Goal: Task Accomplishment & Management: Use online tool/utility

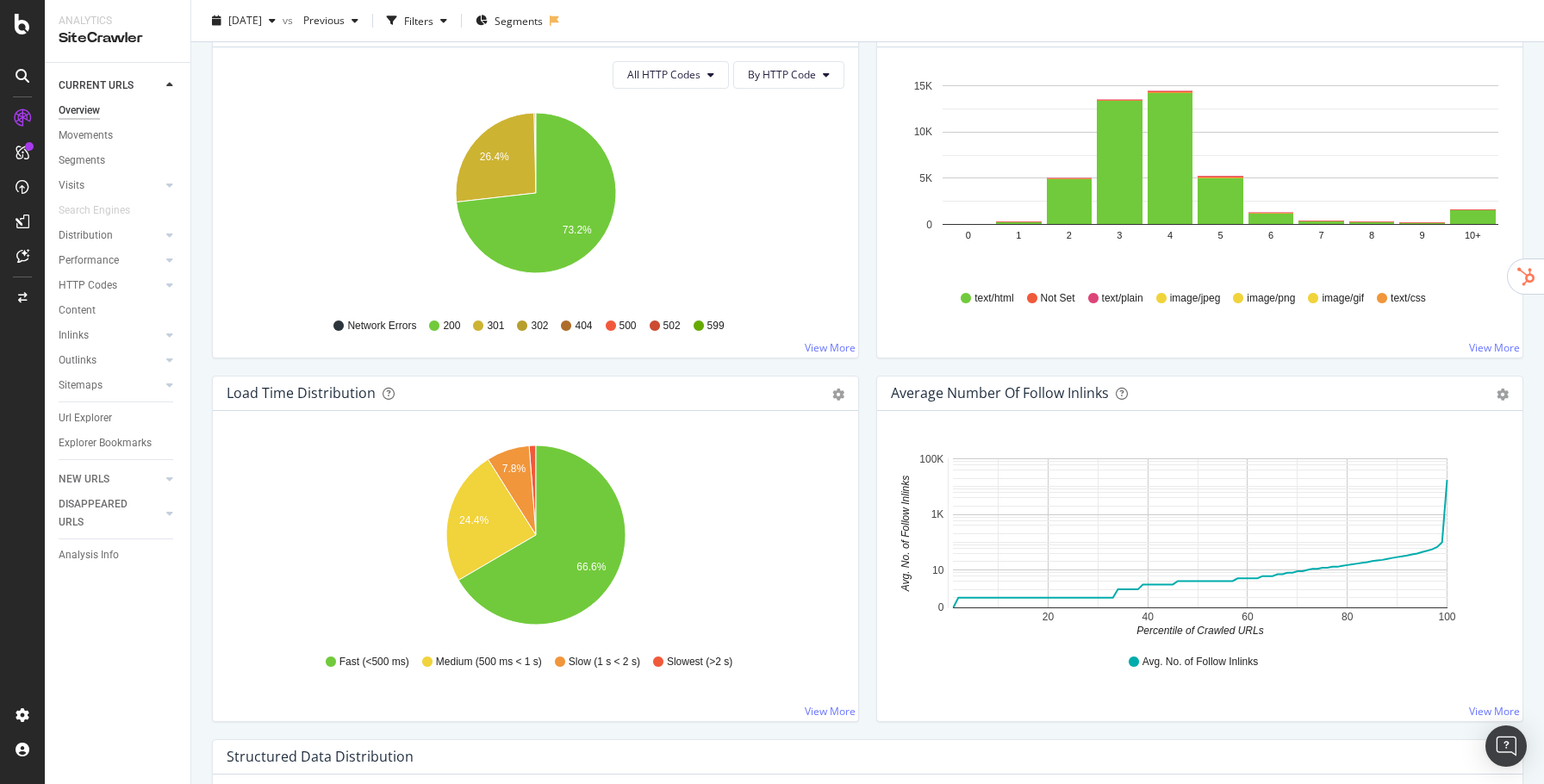
scroll to position [1443, 0]
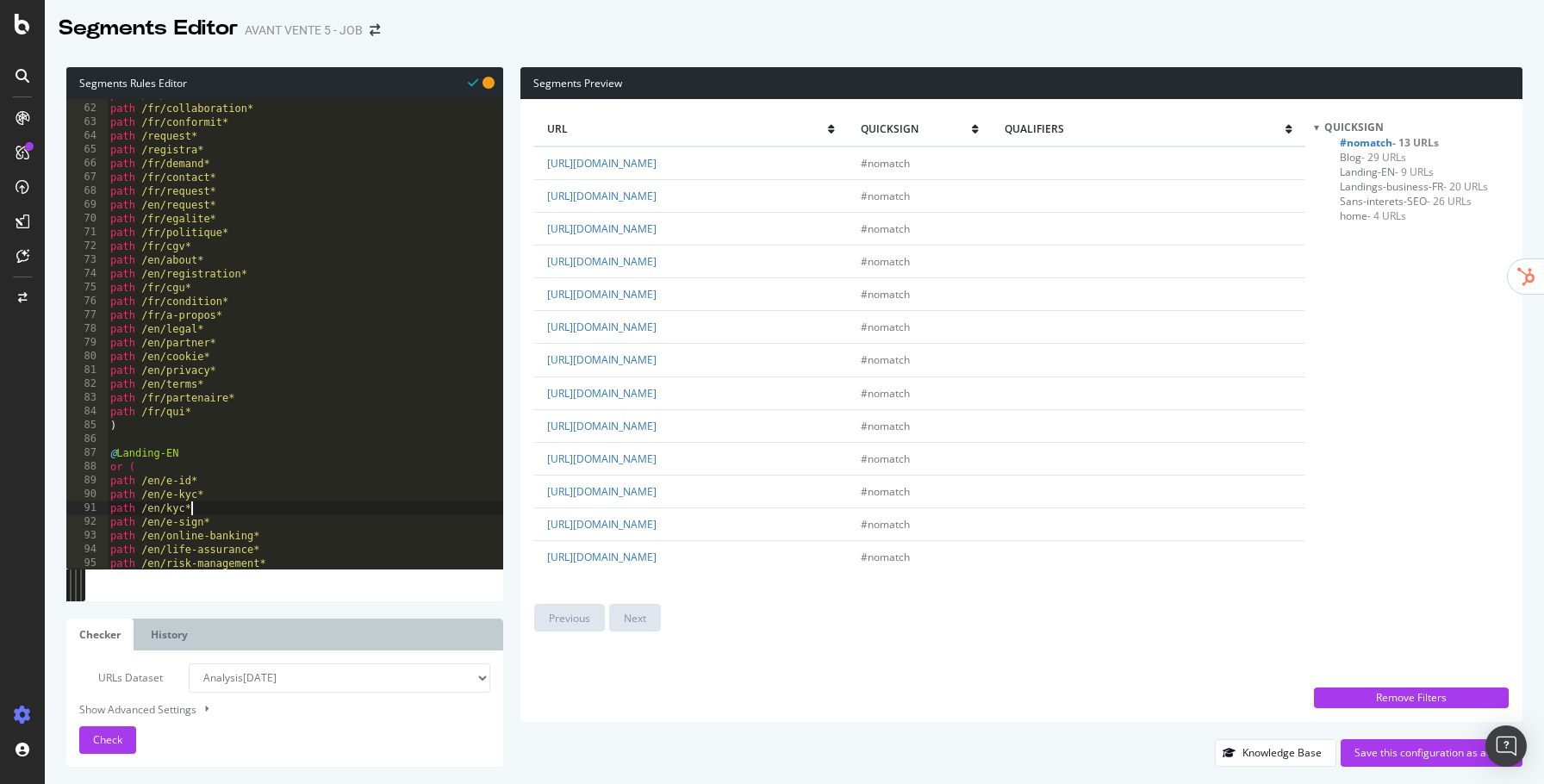
scroll to position [839, 0]
click at [640, 167] on link "[URL][DOMAIN_NAME]" at bounding box center [602, 163] width 109 height 15
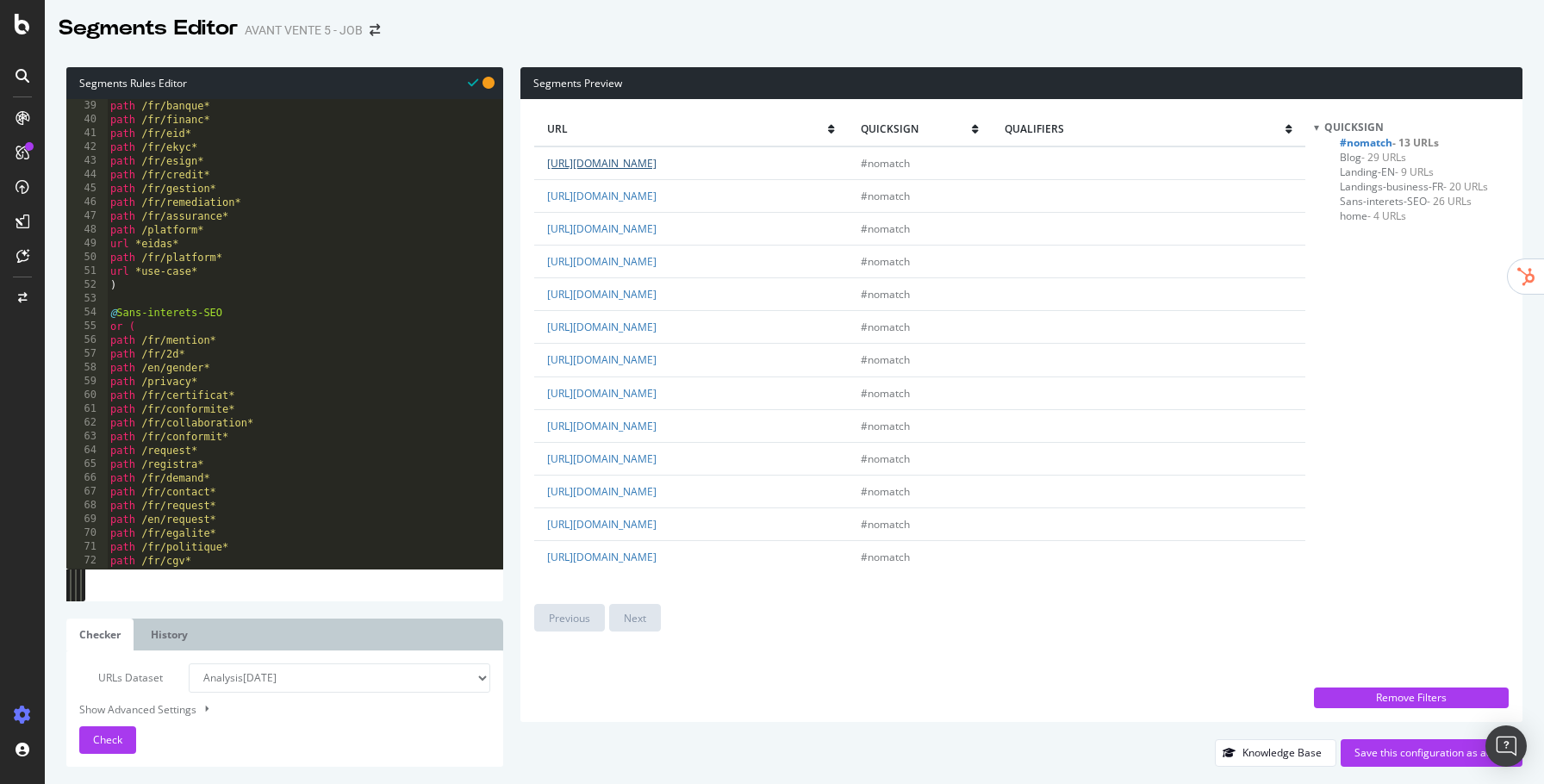
scroll to position [510, 0]
type textarea "url *use-case*"
click at [256, 283] on div "path /fr/plateform* path /fr/banque* path /fr/financ* path /fr/eid* path /fr/ek…" at bounding box center [305, 347] width 396 height 498
paste textarea "p"
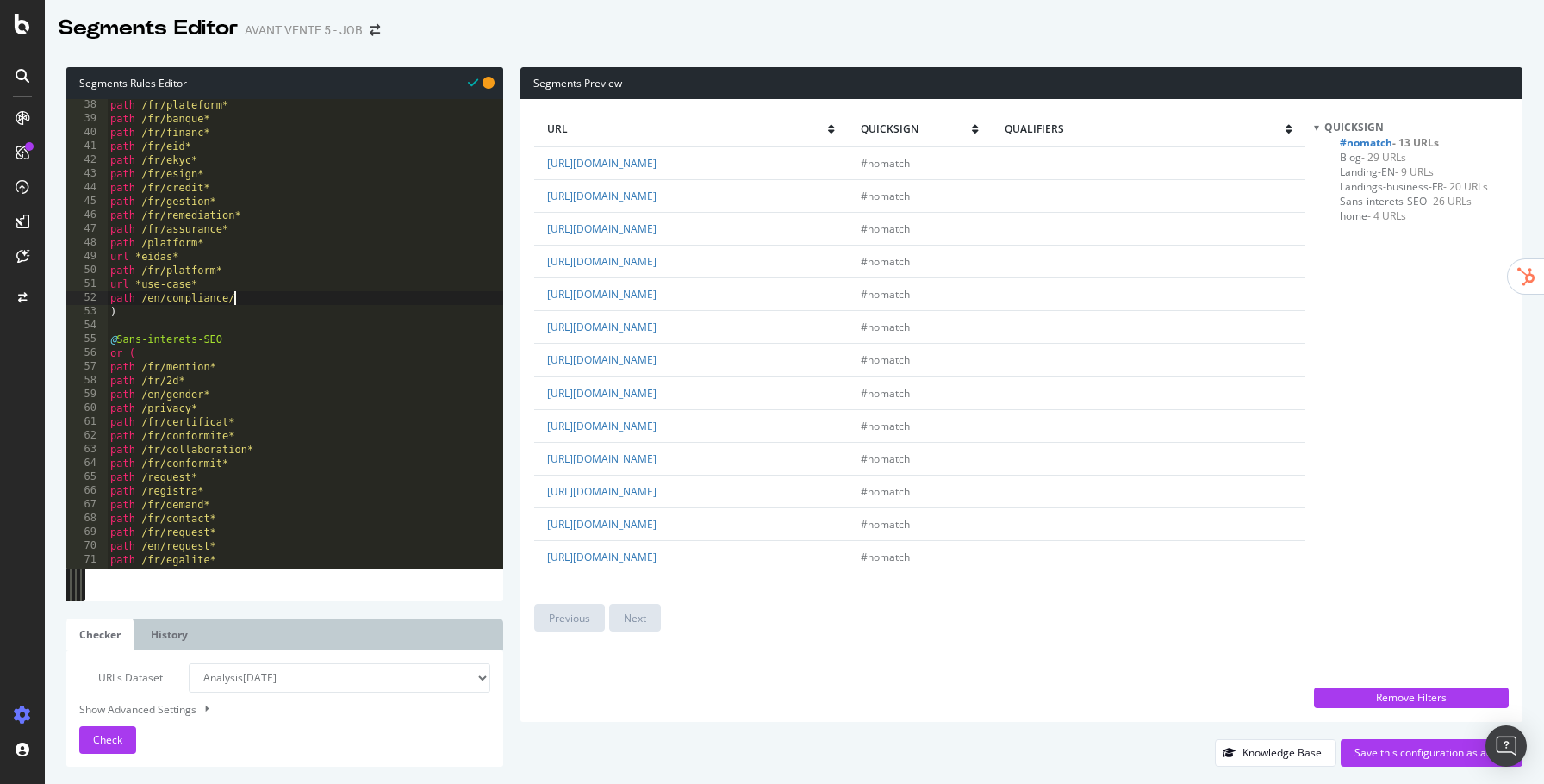
scroll to position [0, 10]
click at [574, 195] on link "[URL][DOMAIN_NAME]" at bounding box center [602, 195] width 109 height 15
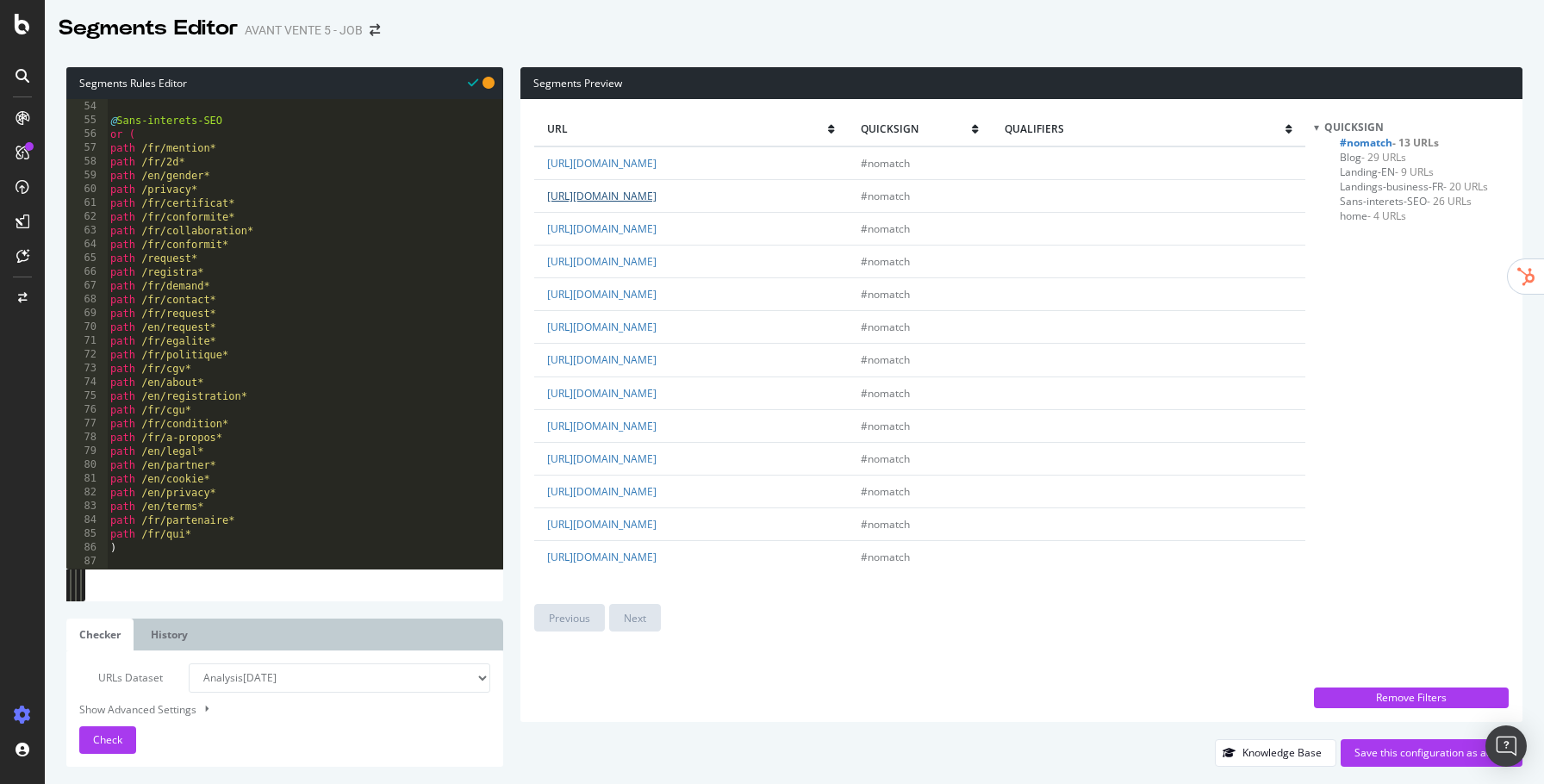
scroll to position [921, 0]
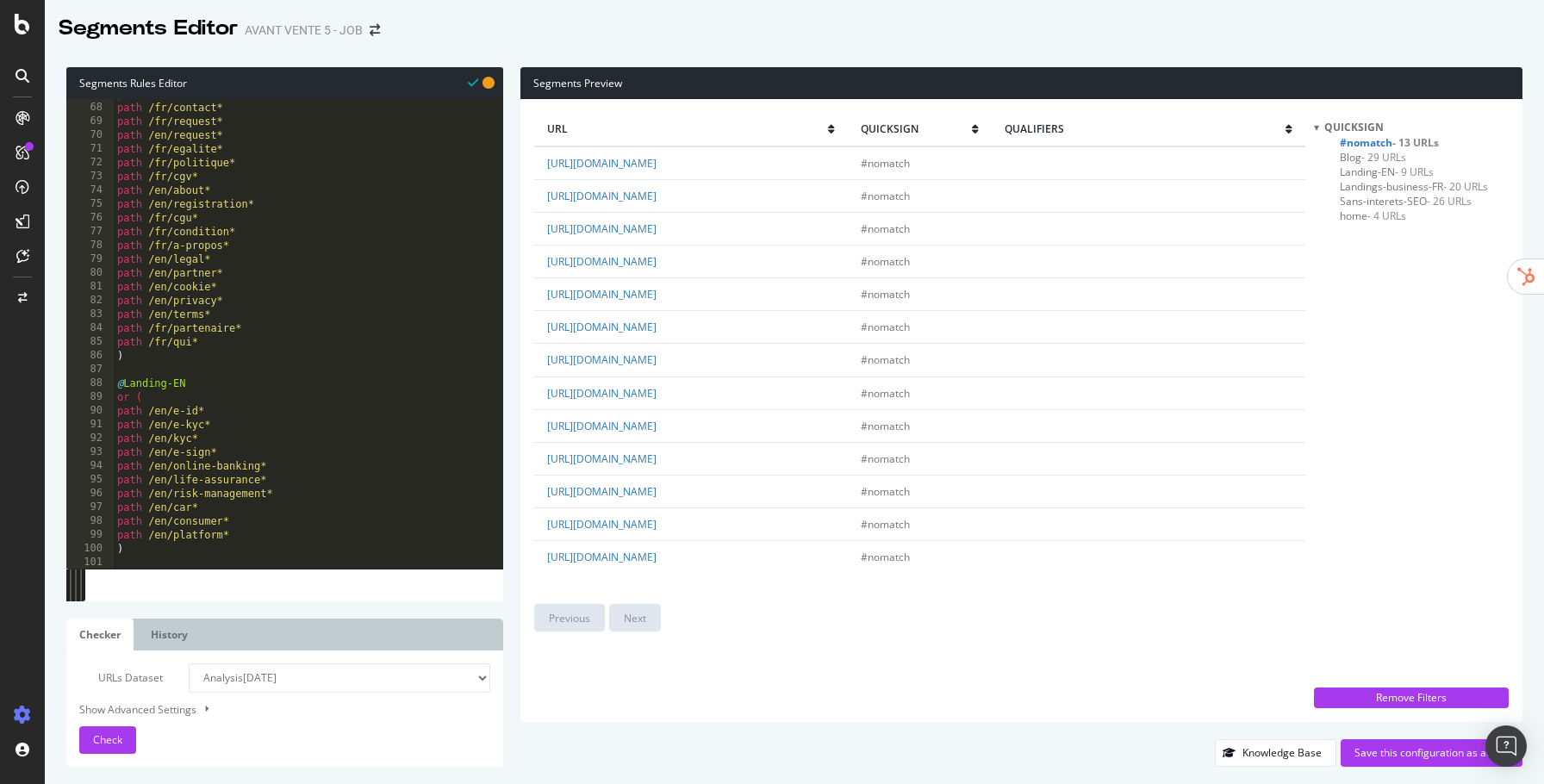
type textarea "path /en/e-kyc*"
click at [286, 425] on div "path /fr/demand* path /fr/contact* path /fr/request* path /en/request* path /fr…" at bounding box center [308, 335] width 389 height 498
paste textarea "path /en/"
type textarea "path /en/life*"
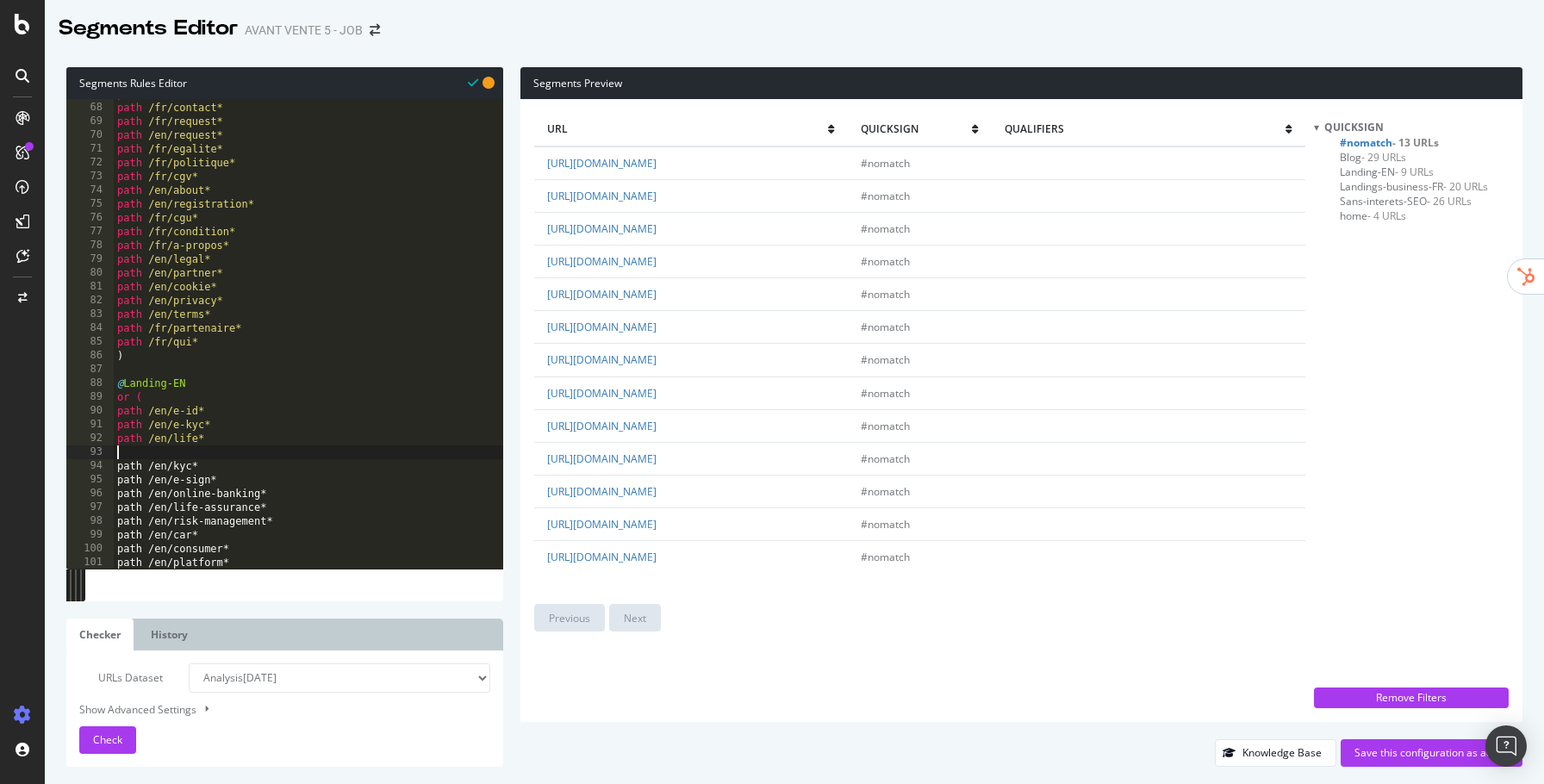
paste textarea "path /en/"
click at [653, 433] on link "[URL][DOMAIN_NAME]" at bounding box center [602, 425] width 109 height 15
click at [656, 499] on link "[URL][DOMAIN_NAME]" at bounding box center [602, 490] width 109 height 15
click at [656, 565] on link "[URL][DOMAIN_NAME]" at bounding box center [602, 557] width 109 height 15
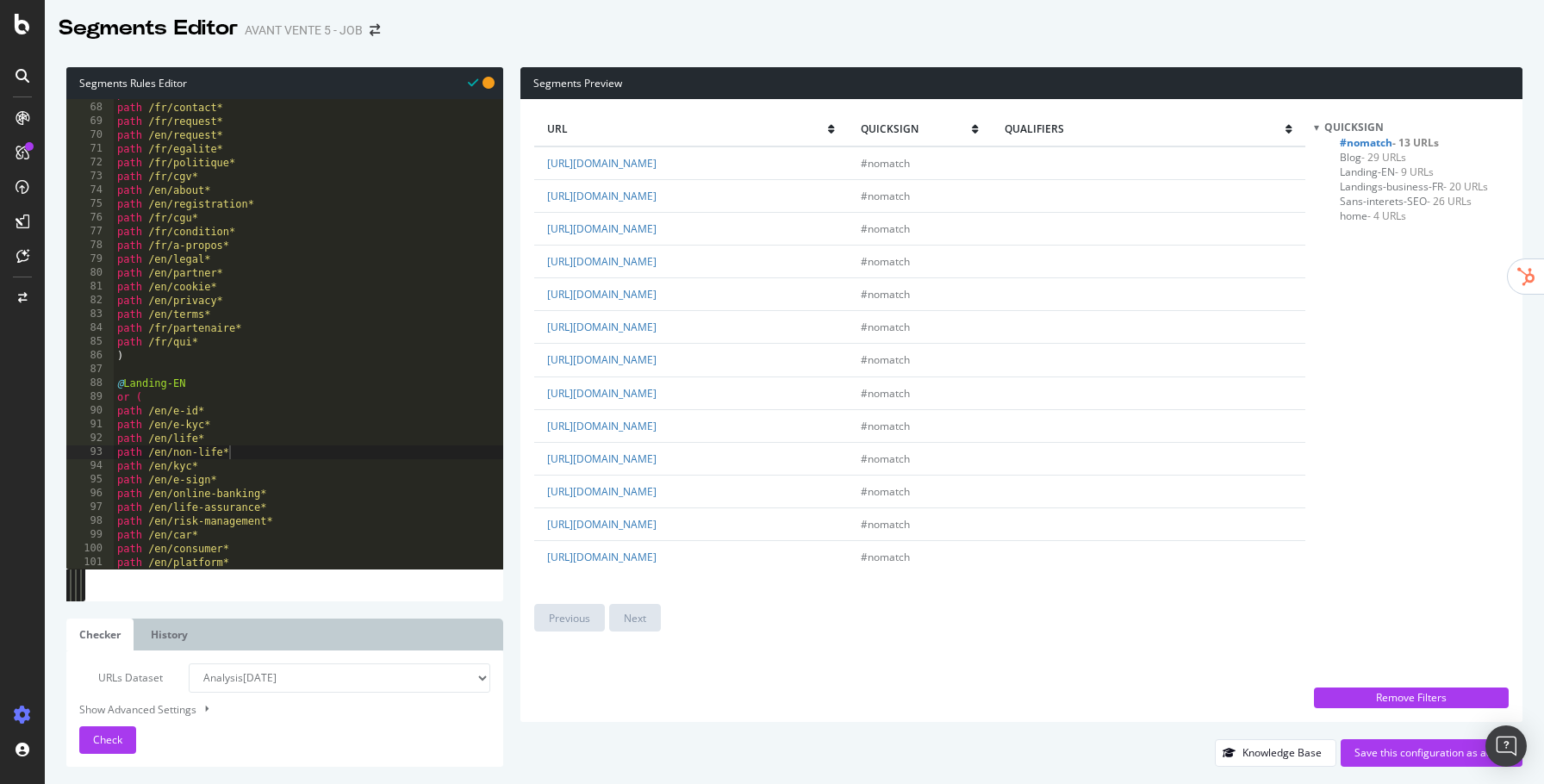
type textarea "path /en/life-assurance*"
click at [312, 510] on div "path /fr/demand* path /fr/contact* path /fr/request* path /en/request* path /fr…" at bounding box center [308, 335] width 389 height 498
paste textarea "path /en/"
type textarea "path /en/plateforme*"
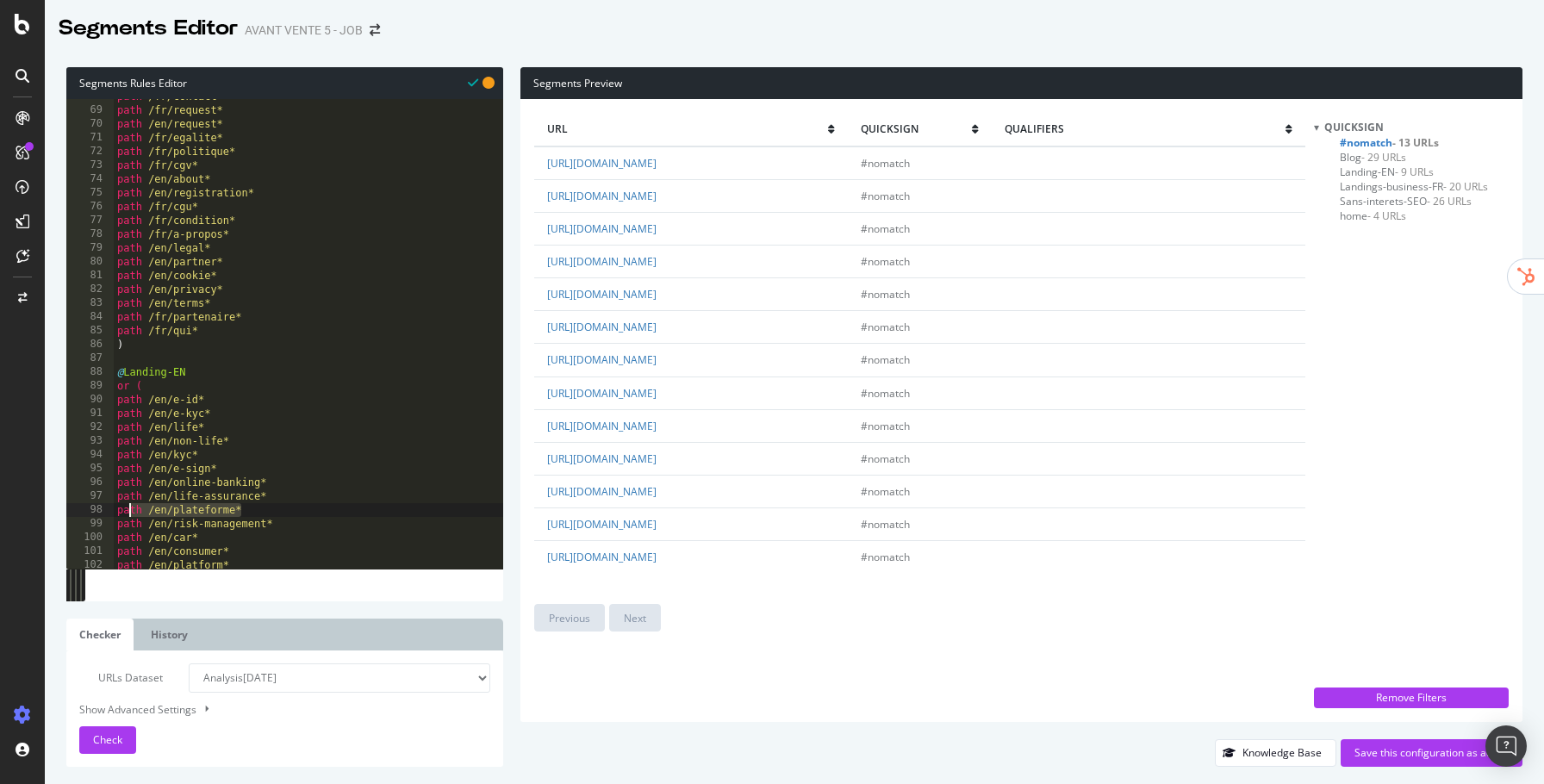
drag, startPoint x: 278, startPoint y: 508, endPoint x: 128, endPoint y: 507, distance: 150.0
click at [128, 507] on div "path /fr/contact* path /fr/request* path /en/request* path /fr/egalite* path /f…" at bounding box center [308, 338] width 389 height 498
click at [272, 502] on div "path /fr/contact* path /fr/request* path /en/request* path /fr/egalite* path /f…" at bounding box center [308, 337] width 389 height 498
click at [271, 515] on div "path /fr/contact* path /fr/request* path /en/request* path /fr/egalite* path /f…" at bounding box center [308, 339] width 389 height 498
type textarea "path /en/plateforme*"
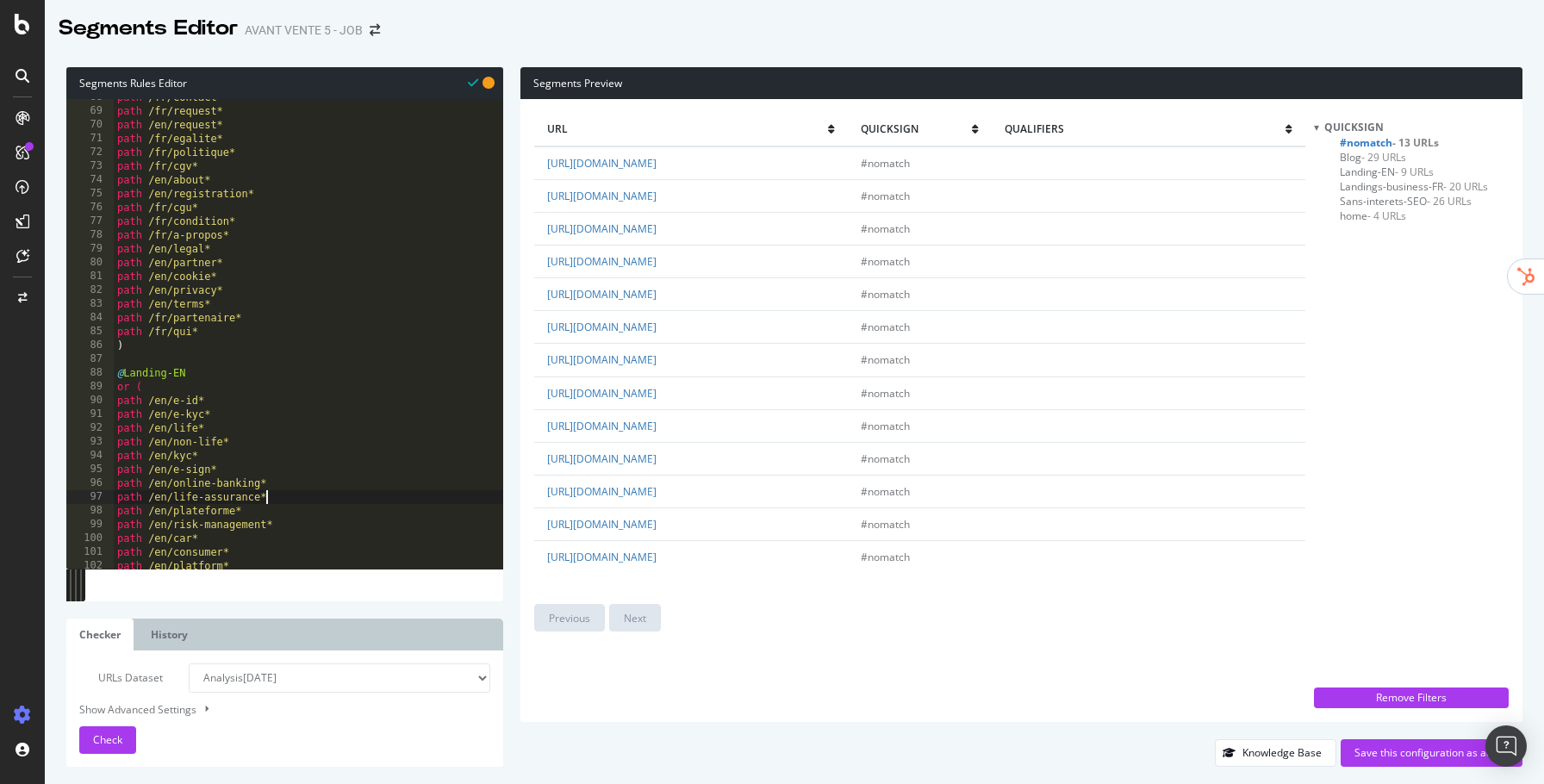
scroll to position [934, 0]
click at [118, 510] on div "path /fr/contact* path /fr/request* path /en/request* path /fr/egalite* path /f…" at bounding box center [308, 337] width 389 height 498
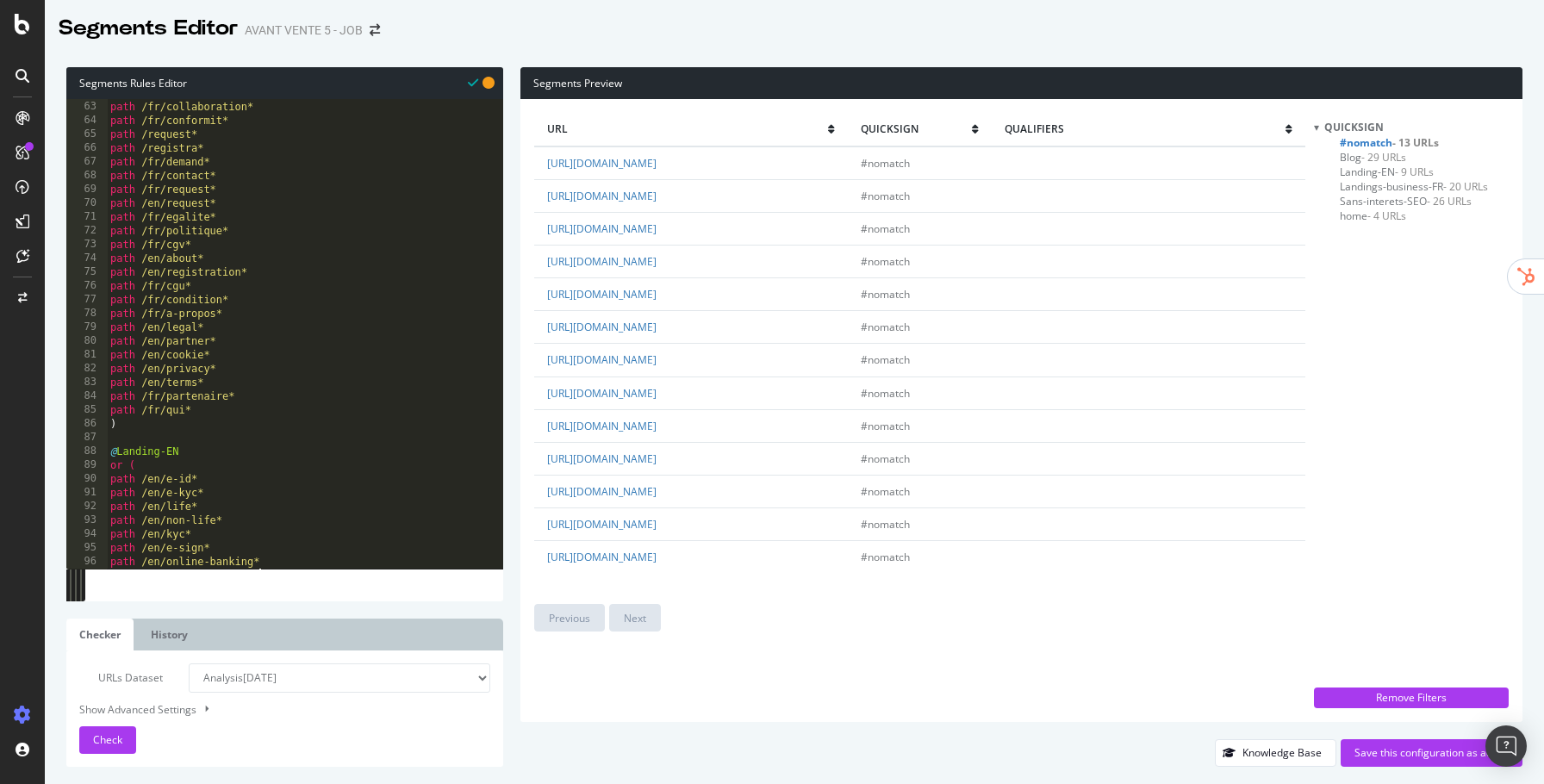
scroll to position [836, 0]
click at [226, 335] on div "path /fr/certificat* path /fr/conformite* path /fr/collaboration* path /fr/conf…" at bounding box center [305, 339] width 396 height 498
type textarea "path /fr/a-propos*"
paste textarea "path /en/plateforme*"
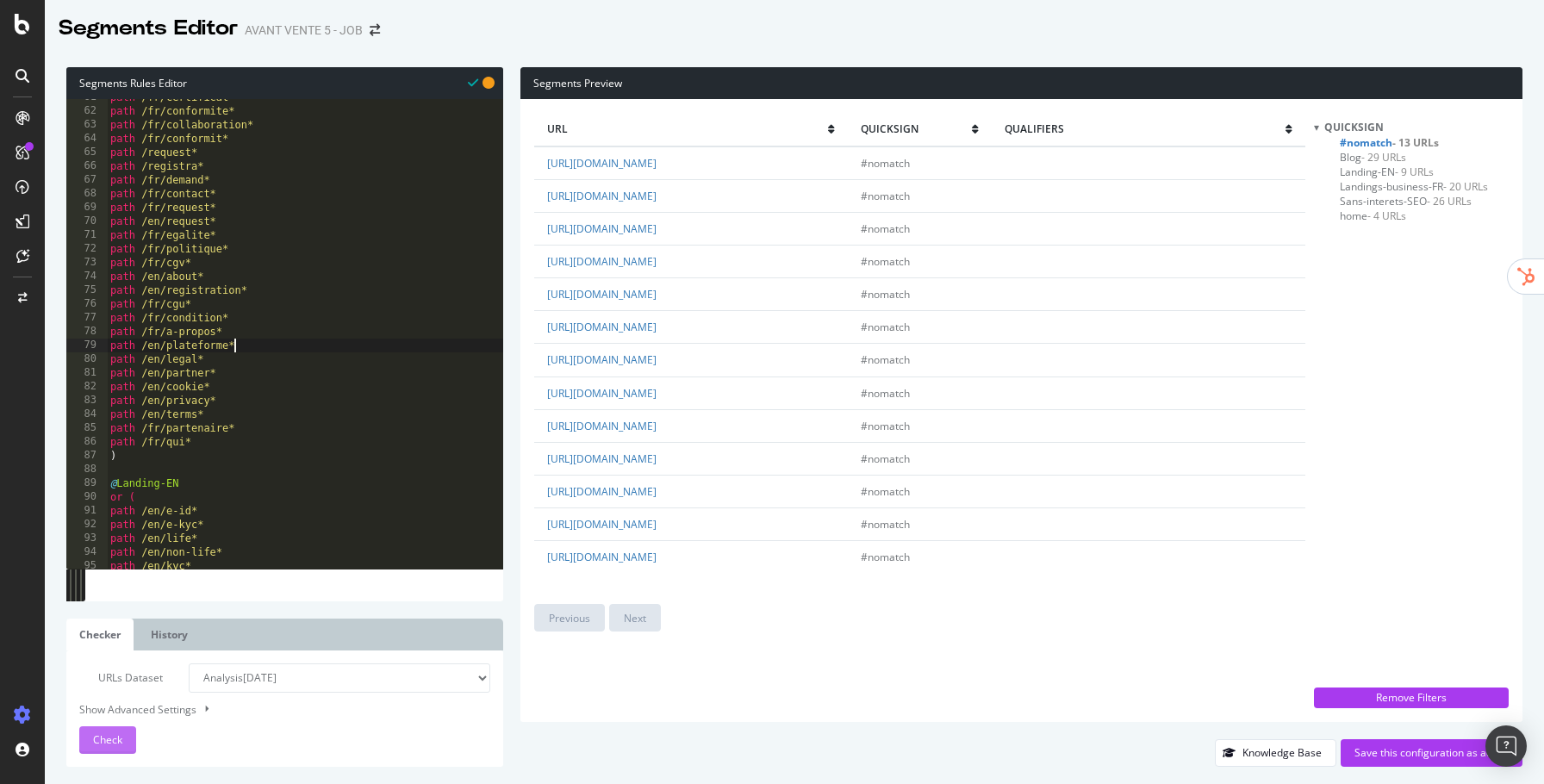
click at [112, 746] on span "Check" at bounding box center [107, 739] width 29 height 15
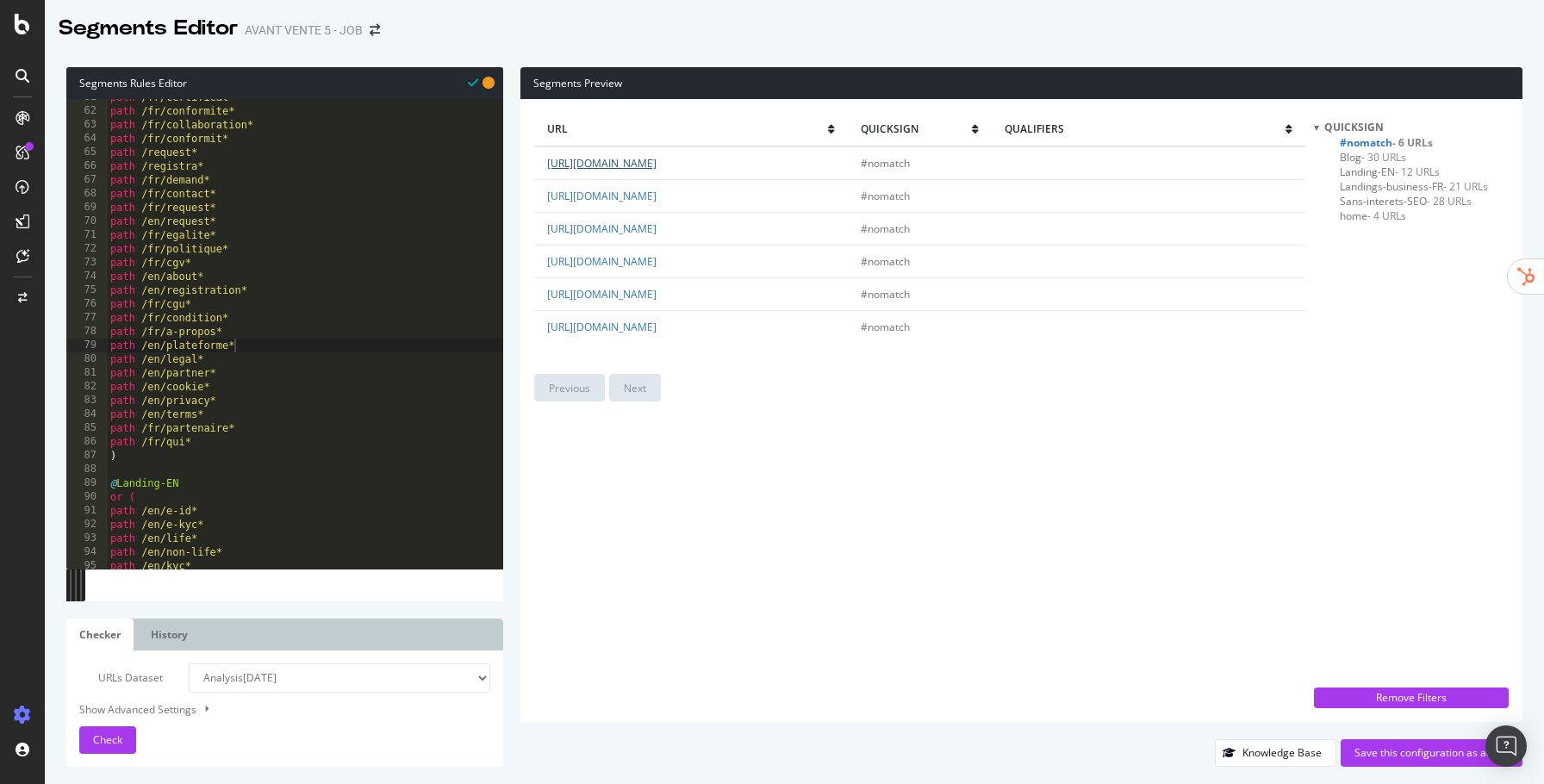
drag, startPoint x: 928, startPoint y: 164, endPoint x: 681, endPoint y: 162, distance: 247.0
click at [681, 162] on td "[URL][DOMAIN_NAME]" at bounding box center [692, 163] width 314 height 33
copy link "en/quicksign-your-ally-in-remediation-campaigns/"
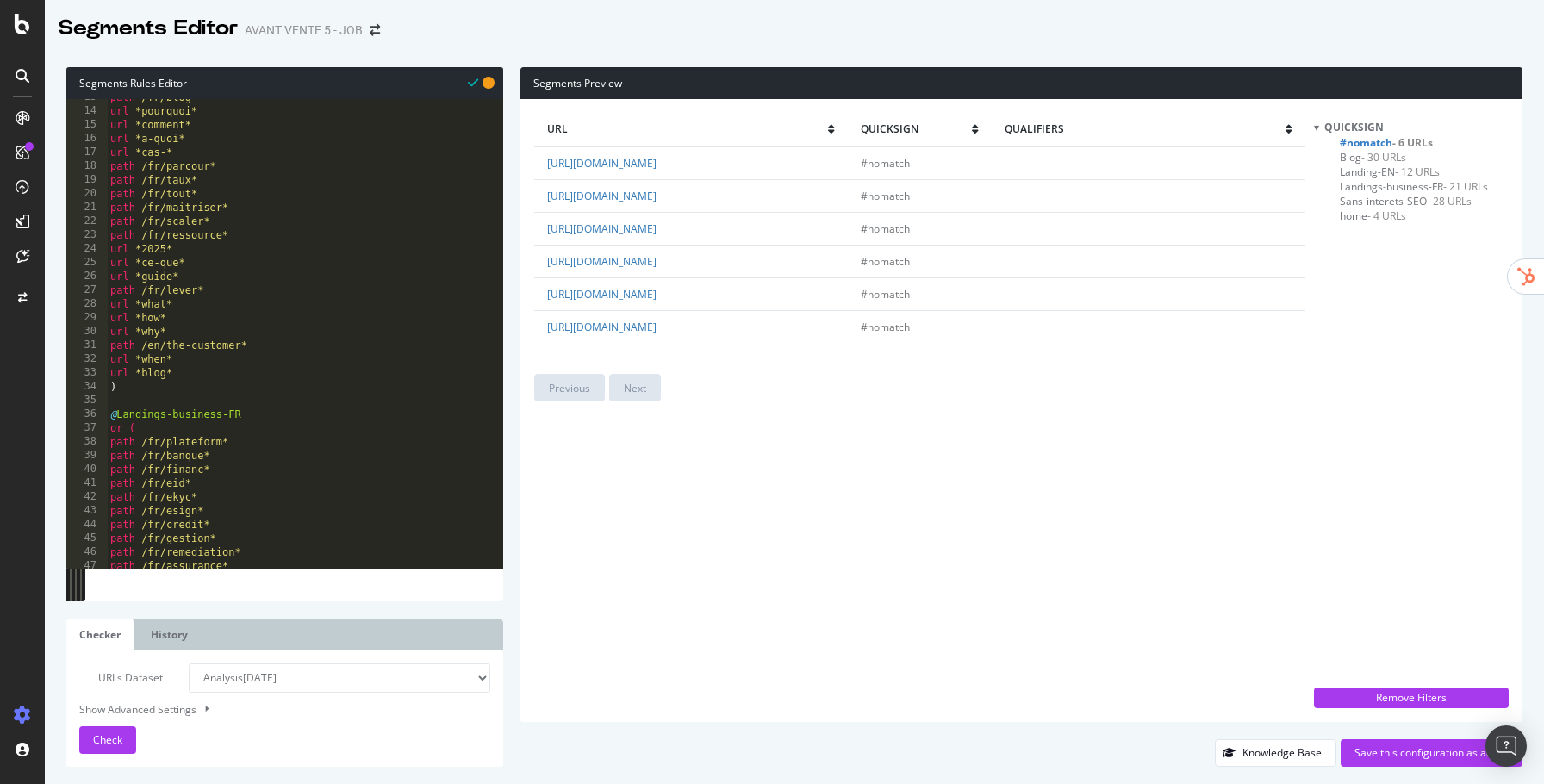
scroll to position [137, 0]
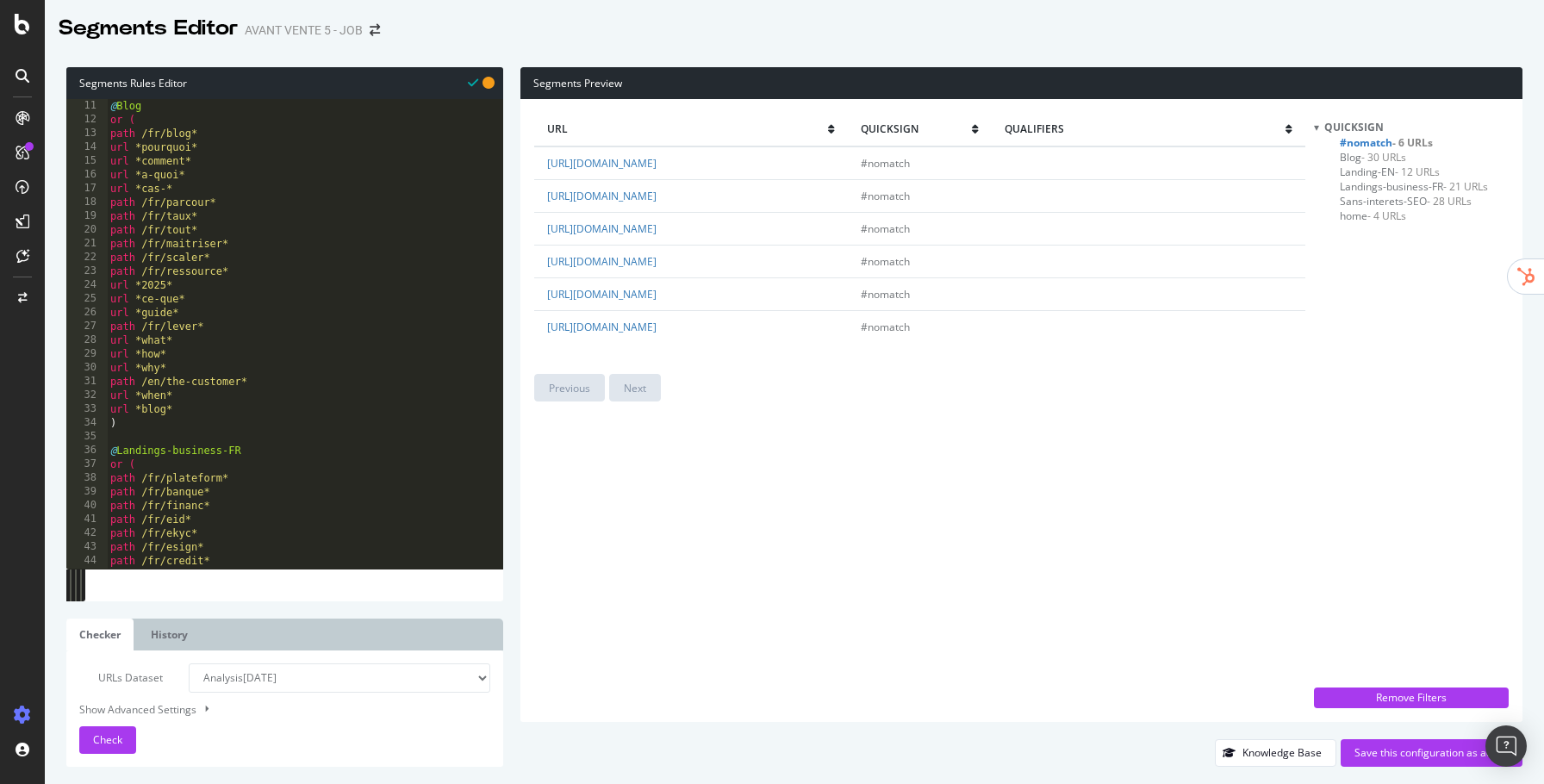
type textarea "path /fr/maitriser*"
click at [267, 251] on div "@ Blog or ( path /fr/blog* url *pourquoi* url *comment* url *a-quoi* url *cas-*…" at bounding box center [305, 333] width 396 height 498
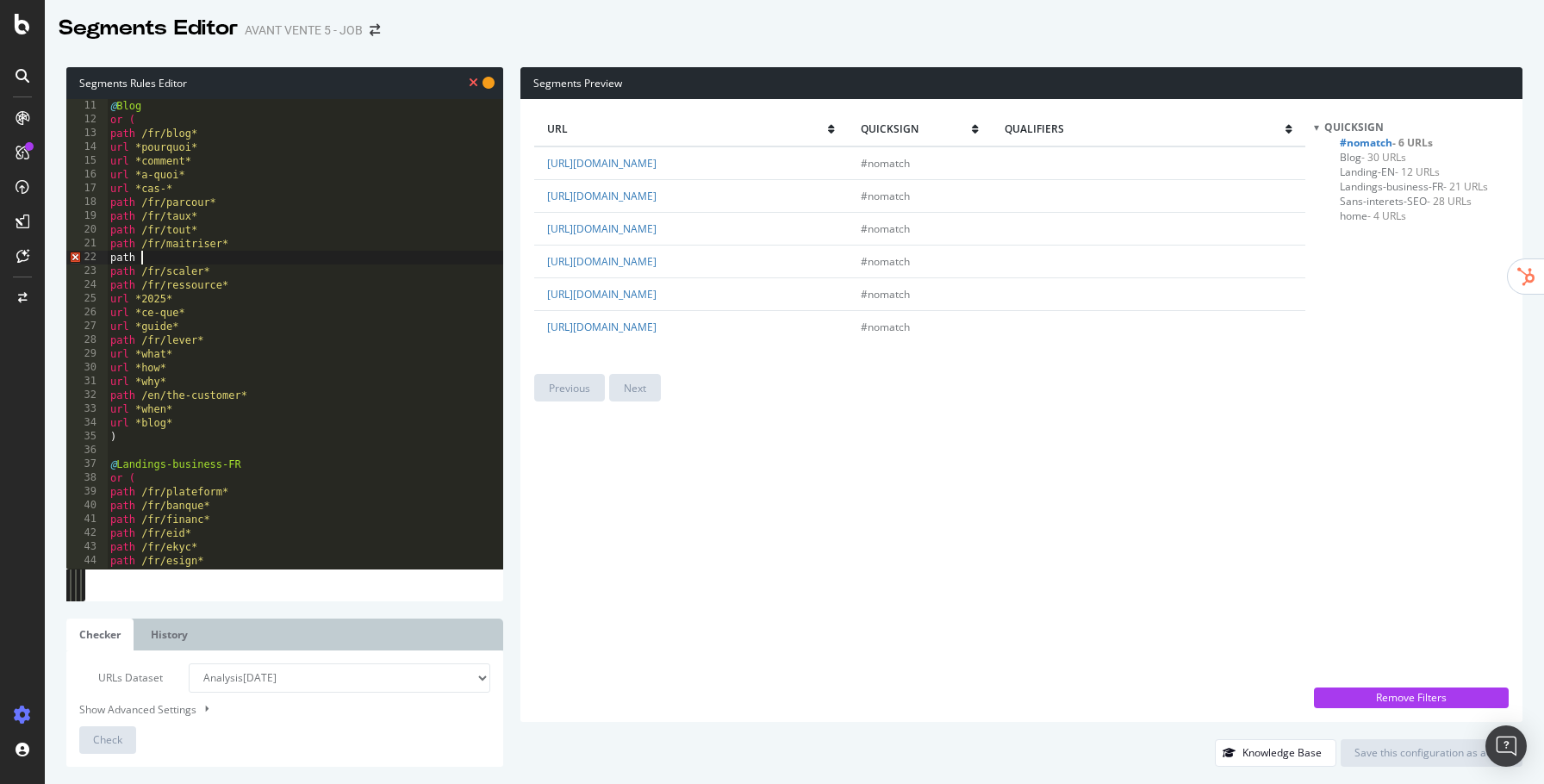
scroll to position [0, 2]
paste textarea "en/quicksign-your-ally-in-remediation-campaigns/"
type textarea "path /en/quicksign-your-ally-in-remediation-campaigns/"
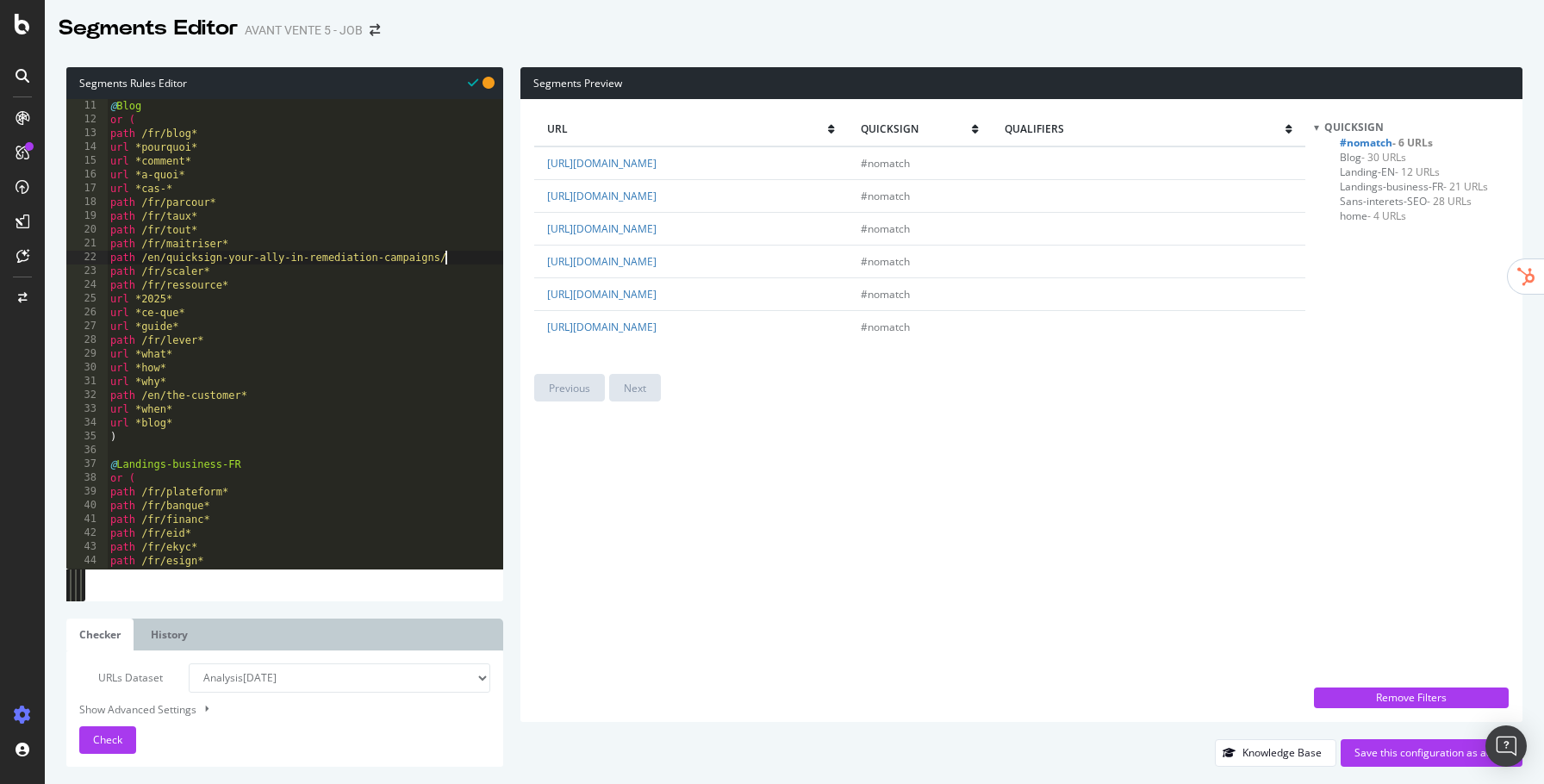
scroll to position [0, 0]
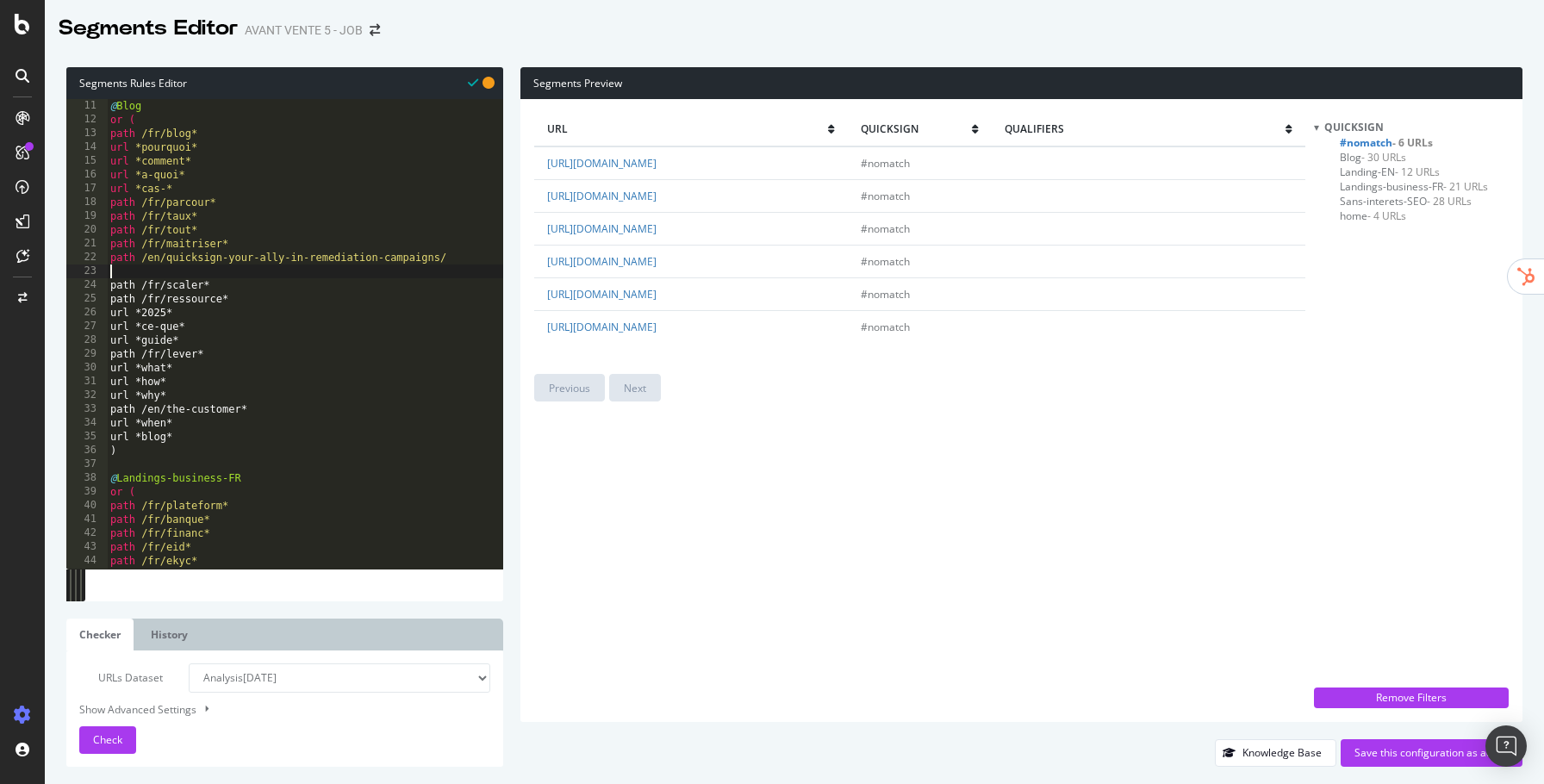
type textarea "path /en/quicksign-your-ally-in-remediation-campaigns/"
paste textarea "path /"
type textarea "path /"
paste textarea "path /"
type textarea "path /"
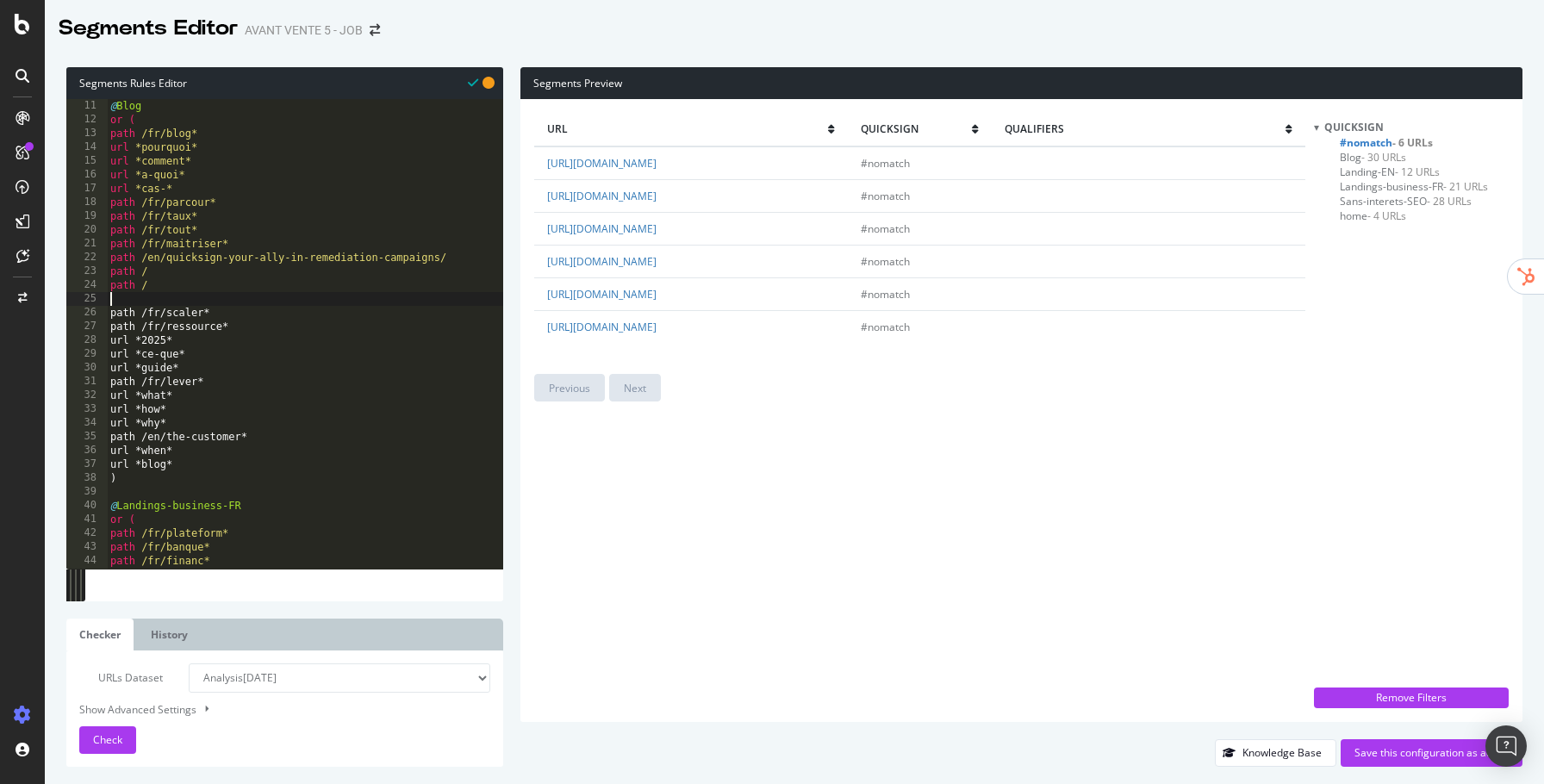
paste textarea "path /"
type textarea "path /"
paste textarea "path /"
type textarea "path /"
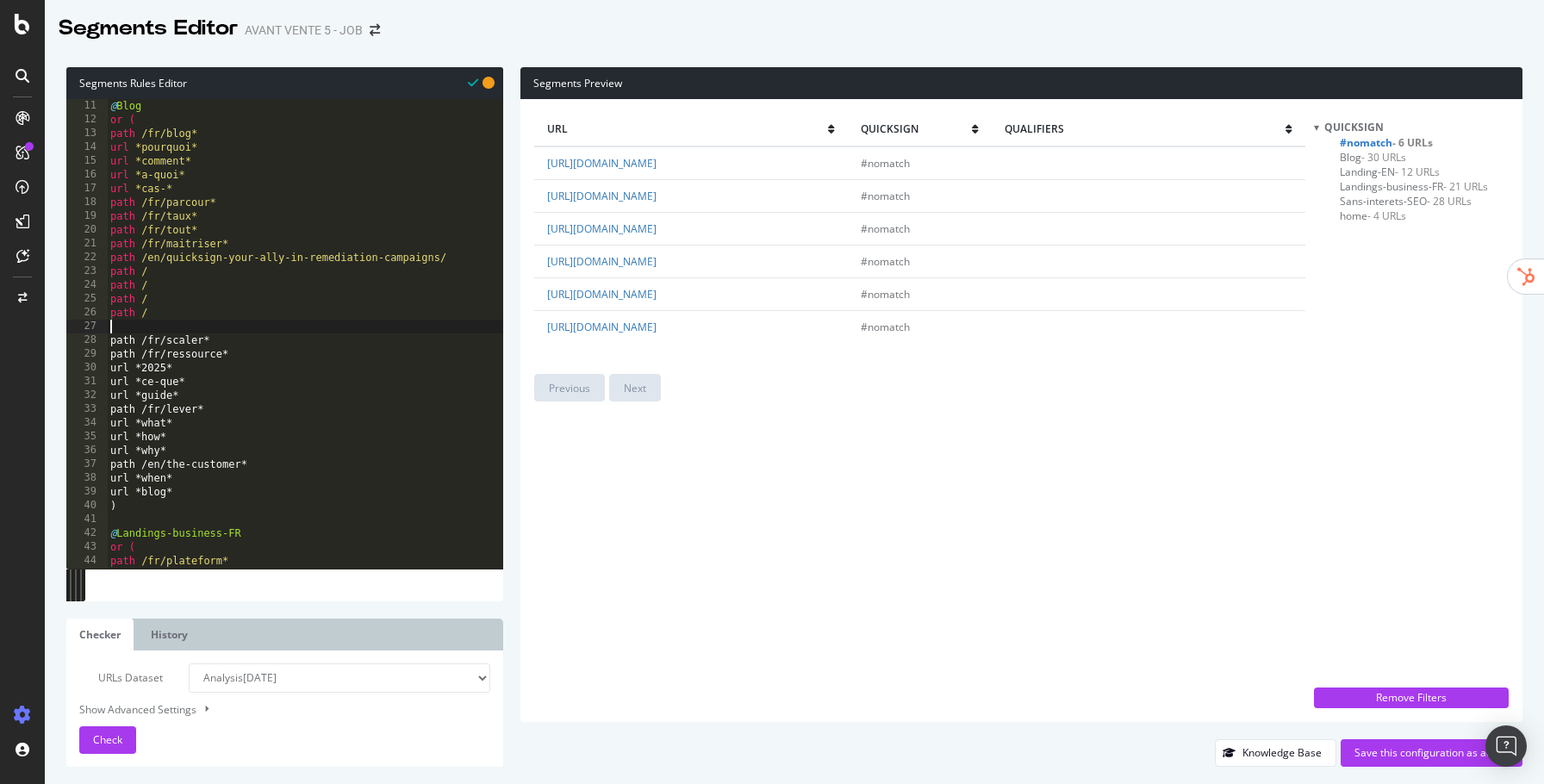
paste textarea "path /"
drag, startPoint x: 669, startPoint y: 210, endPoint x: 680, endPoint y: 199, distance: 15.6
click at [680, 199] on td "[URL][DOMAIN_NAME]" at bounding box center [692, 196] width 314 height 33
copy link "en/harnessing-the-power-of-compliance-at-quicksign-a-three-level-approach/"
click at [286, 265] on div "@ Blog or ( path /fr/blog* url *pourquoi* url *comment* url *a-quoi* url *cas-*…" at bounding box center [305, 333] width 396 height 498
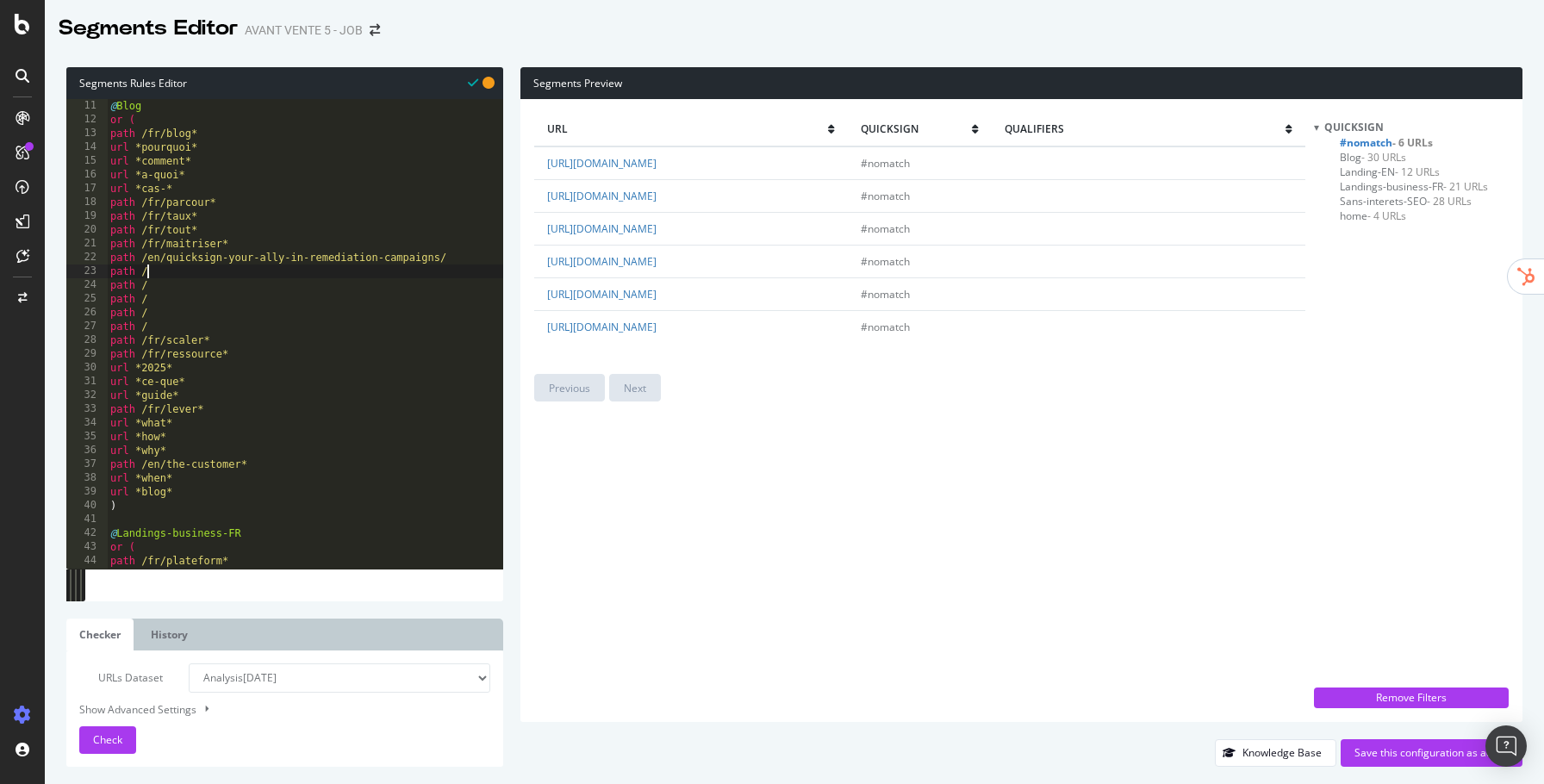
paste textarea "en/harnessing-the-power-of-compliance-at-quicksign-a-three-level-approach/"
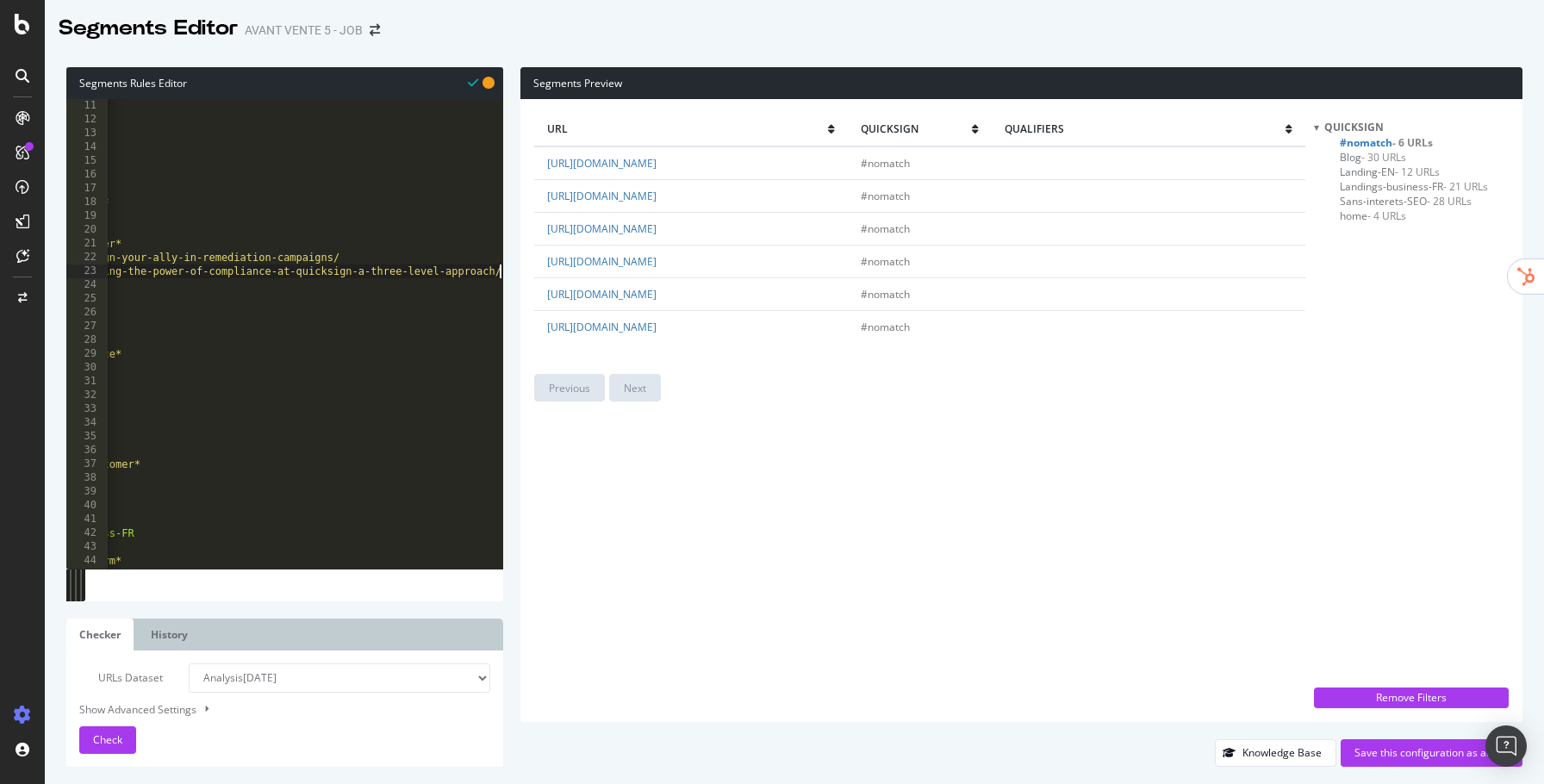
scroll to position [0, 107]
drag, startPoint x: 854, startPoint y: 242, endPoint x: 684, endPoint y: 242, distance: 170.0
click at [684, 242] on td "[URL][DOMAIN_NAME]" at bounding box center [692, 228] width 314 height 33
copy link "en/work-with-financial-services/"
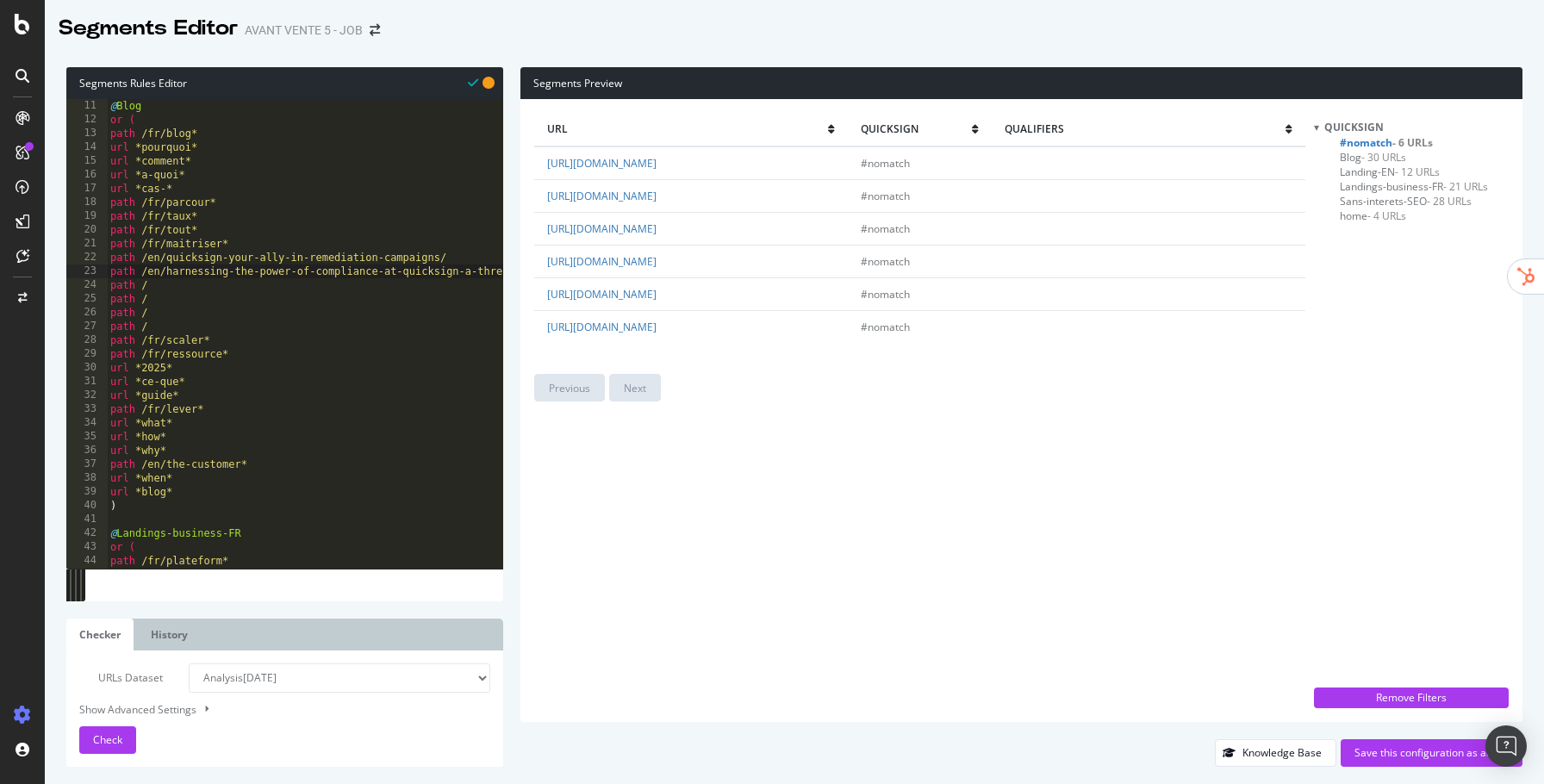
scroll to position [0, 0]
click at [360, 284] on div "@ Blog or ( path /fr/blog* url *pourquoi* url *comment* url *a-quoi* url *cas-*…" at bounding box center [359, 333] width 503 height 498
paste textarea "en/work-with-financial-services/"
drag, startPoint x: 960, startPoint y: 282, endPoint x: 699, endPoint y: 280, distance: 261.0
click at [699, 277] on td "[URL][DOMAIN_NAME]" at bounding box center [692, 261] width 314 height 33
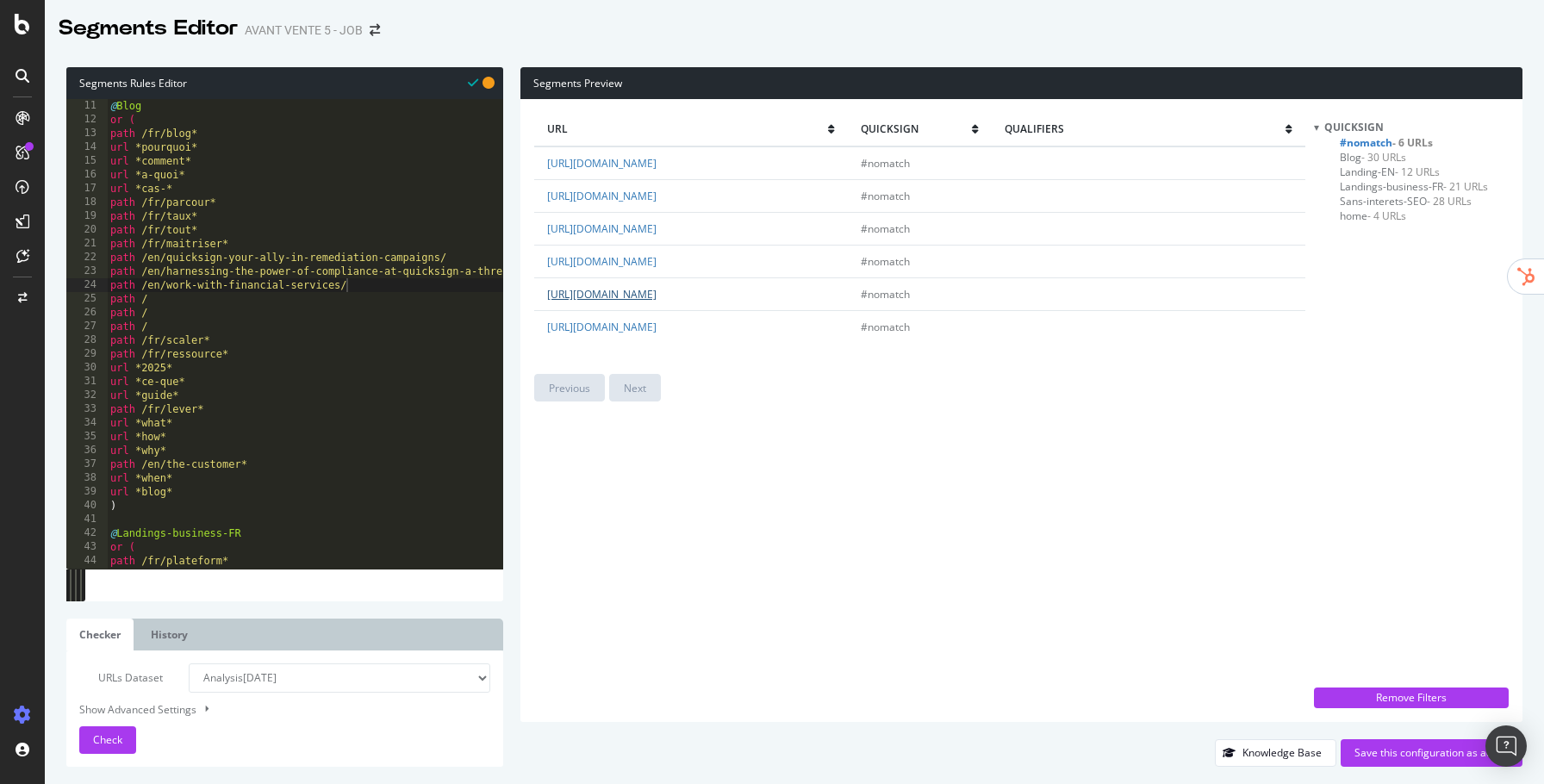
copy link "acing-the-facts-drop-out-rates-in-digital-onboarding/"
click at [329, 301] on div "@ Blog or ( path /fr/blog* url *pourquoi* url *comment* url *a-quoi* url *cas-*…" at bounding box center [359, 333] width 503 height 498
paste textarea "acing-the-facts-drop-out-rates-in-digital-onboarding/"
click at [144, 298] on div "@ Blog or ( path /fr/blog* url *pourquoi* url *comment* url *a-quoi* url *cas-*…" at bounding box center [359, 333] width 503 height 498
click at [149, 298] on div "@ Blog or ( path /fr/blog* url *pourquoi* url *comment* url *a-quoi* url *cas-*…" at bounding box center [359, 333] width 503 height 498
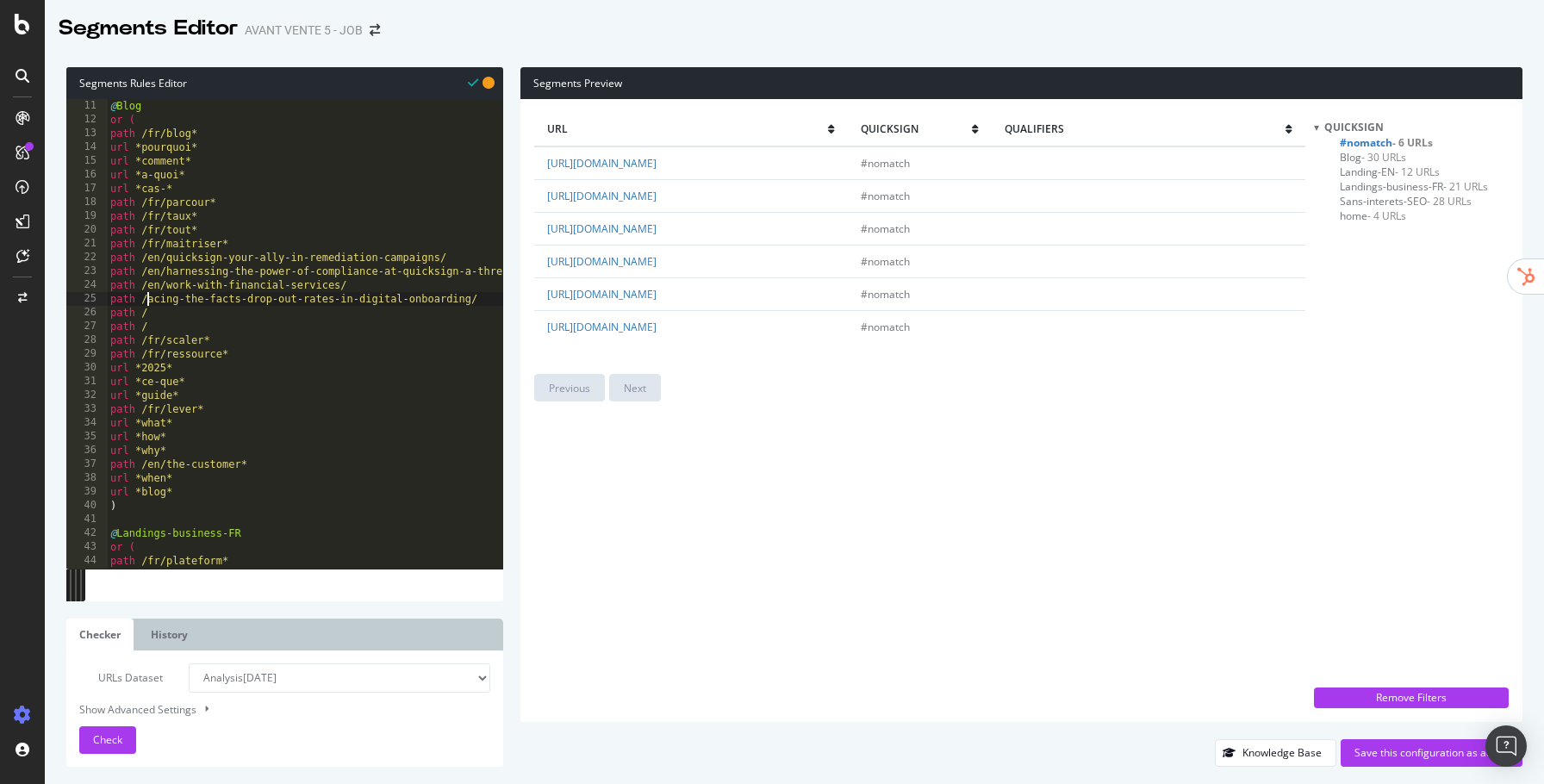
scroll to position [0, 4]
drag, startPoint x: 868, startPoint y: 313, endPoint x: 697, endPoint y: 310, distance: 171.0
click at [702, 311] on td "[URL][DOMAIN_NAME]" at bounding box center [692, 294] width 314 height 33
copy link "customer-journey-vs-agent-experience/"
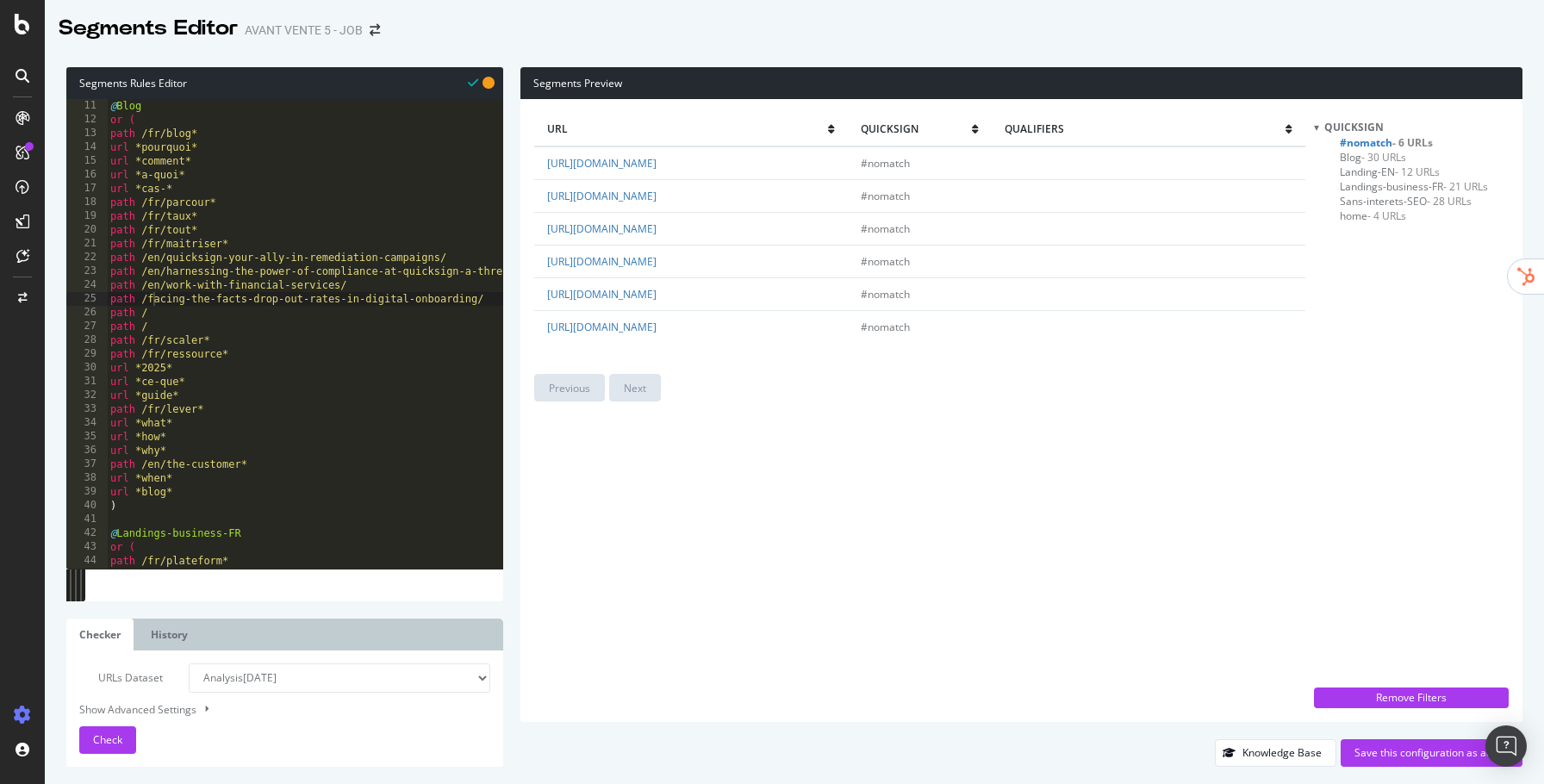
click at [347, 315] on div "@ Blog or ( path /fr/blog* url *pourquoi* url *comment* url *a-quoi* url *cas-*…" at bounding box center [359, 333] width 503 height 498
paste textarea "customer-journey-vs-agent-experience/"
drag, startPoint x: 967, startPoint y: 351, endPoint x: 695, endPoint y: 341, distance: 272.2
click at [695, 341] on td "[URL][DOMAIN_NAME]" at bounding box center [692, 328] width 314 height 33
copy link "unveiling-the-iceberg-an-in-depth-look-at-quicksign/"
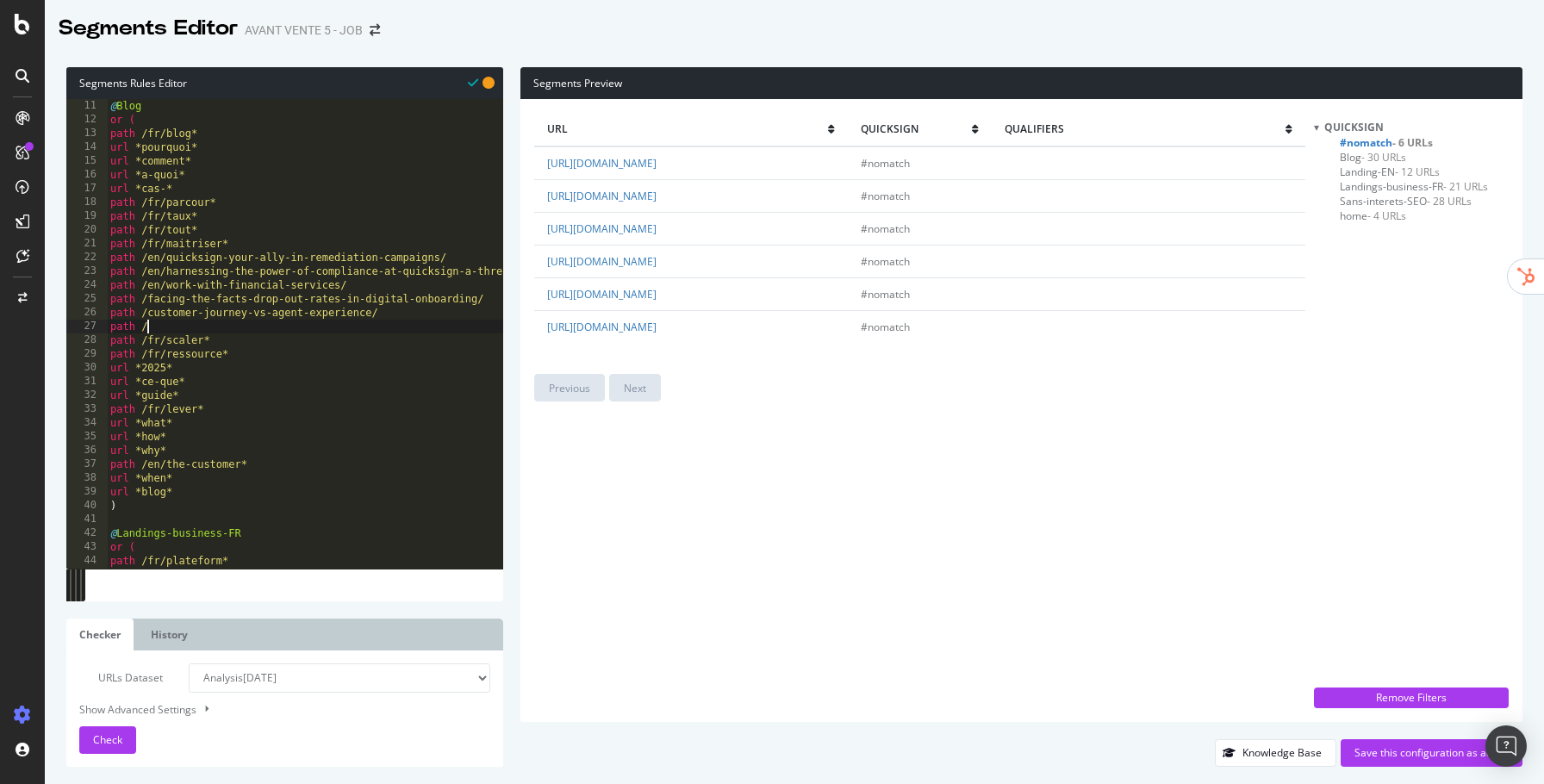
click at [311, 326] on div "@ Blog or ( path /fr/blog* url *pourquoi* url *comment* url *a-quoi* url *cas-*…" at bounding box center [359, 333] width 503 height 498
paste textarea "unveiling-the-iceberg-an-in-depth-look-at-quicksign/"
click at [118, 733] on span "Check" at bounding box center [107, 739] width 29 height 15
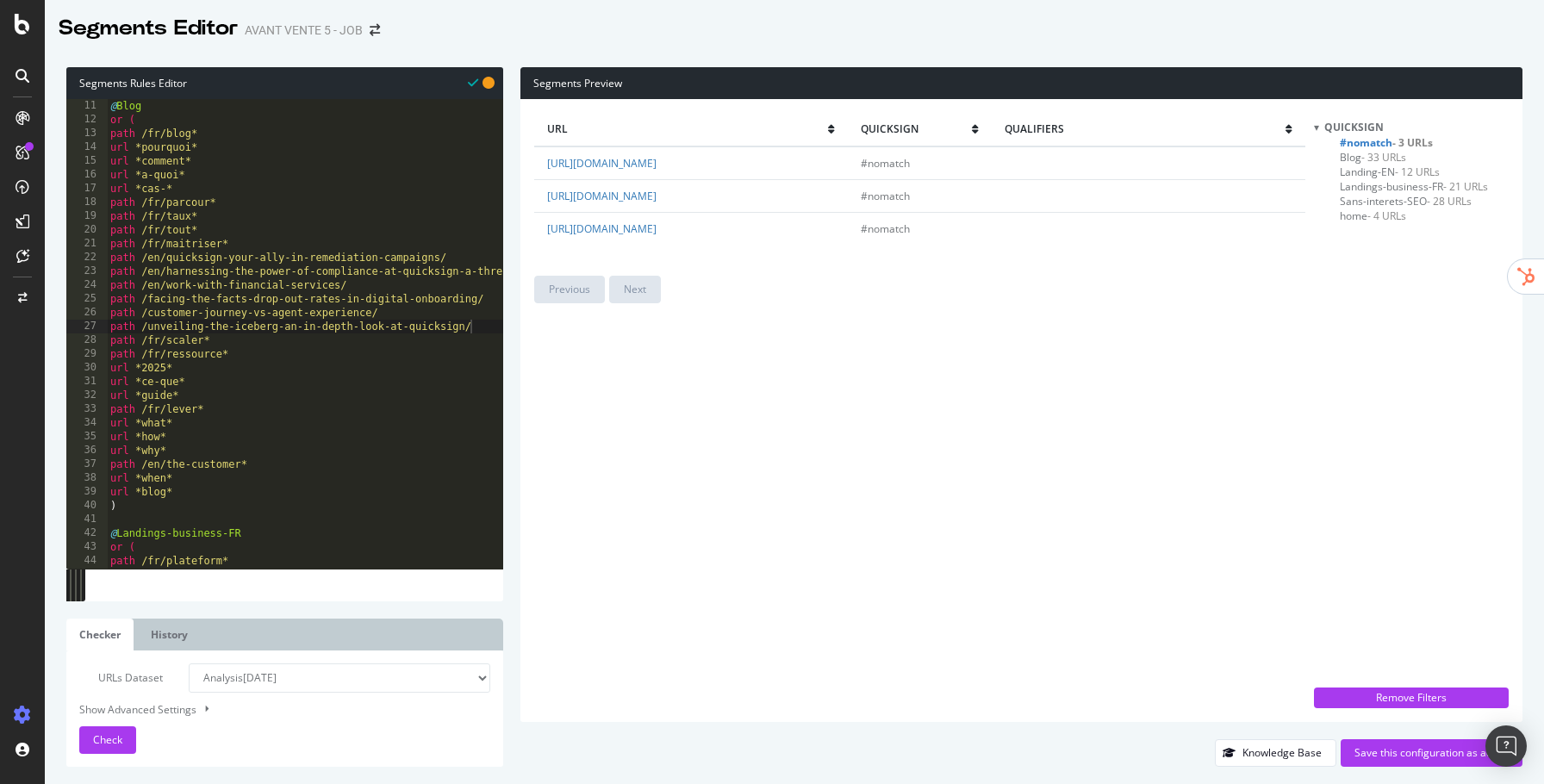
click at [146, 331] on div "@ Blog or ( path /fr/blog* url *pourquoi* url *comment* url *a-quoi* url *cas-*…" at bounding box center [359, 333] width 503 height 498
click at [108, 755] on div "URLs Dataset Analysis [DATE] Analysis [DATE] Analysis [DATE] Analysis [DATE] An…" at bounding box center [285, 708] width 437 height 116
click at [109, 743] on span "Check" at bounding box center [107, 739] width 29 height 15
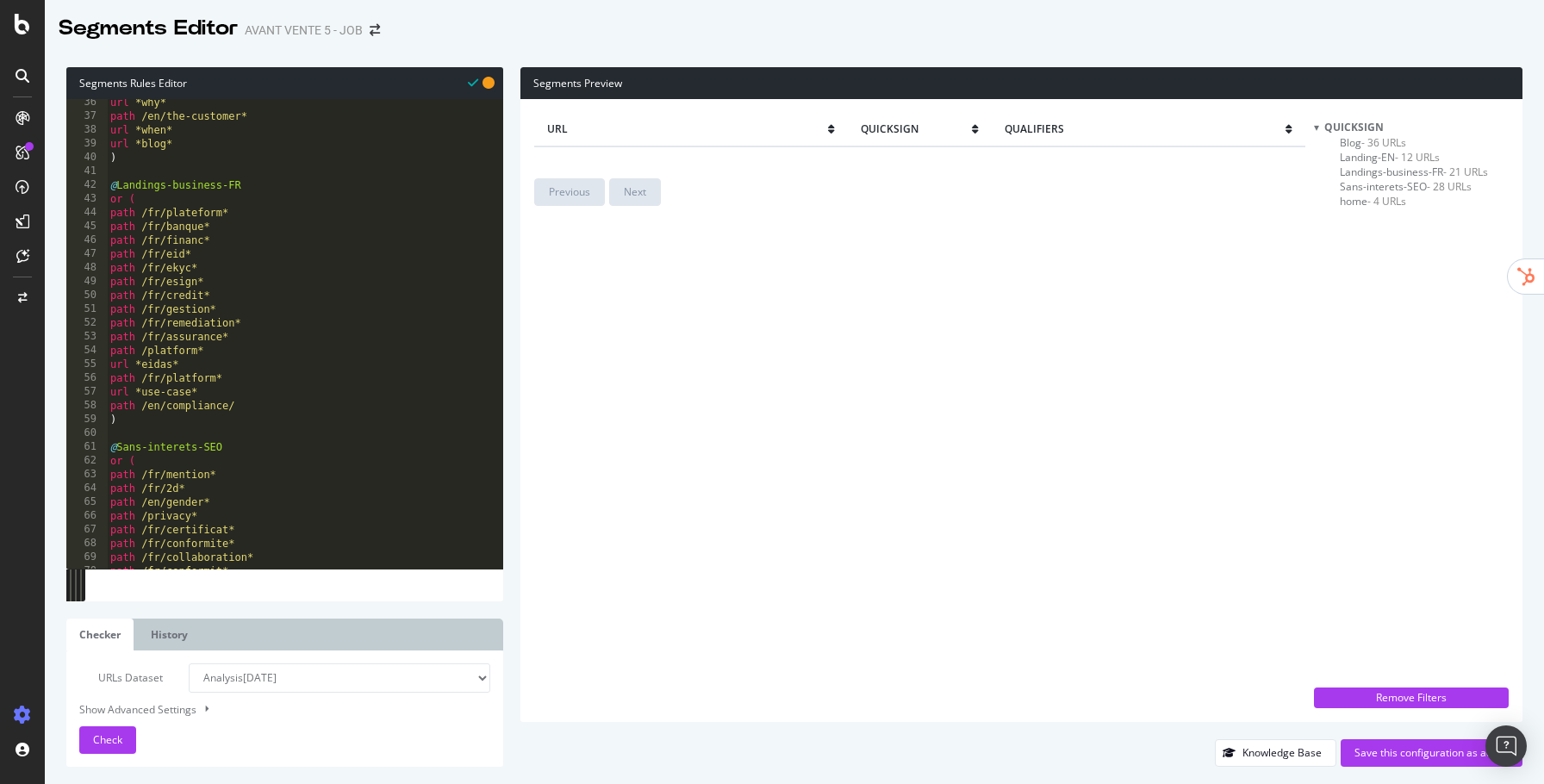
scroll to position [484, 0]
drag, startPoint x: 173, startPoint y: 185, endPoint x: 221, endPoint y: 185, distance: 48.0
click at [221, 185] on div "url *why* path /en/the-customer* url *when* url *blog* ) @ Landings-business-FR…" at bounding box center [359, 347] width 503 height 498
type textarea "@Landings-FR"
drag, startPoint x: 130, startPoint y: 733, endPoint x: 149, endPoint y: 731, distance: 19.1
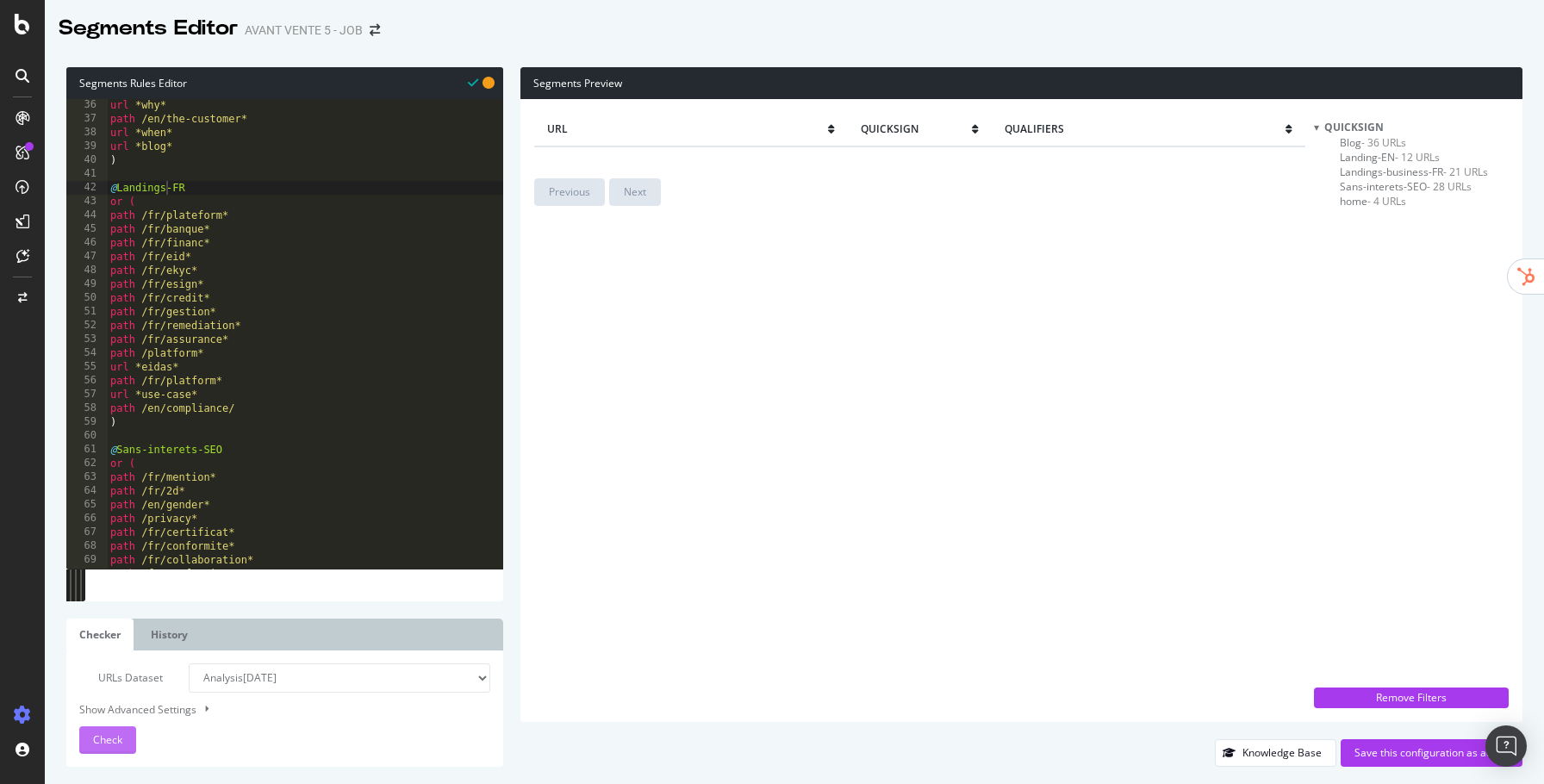
click at [130, 733] on button "Check" at bounding box center [107, 740] width 57 height 27
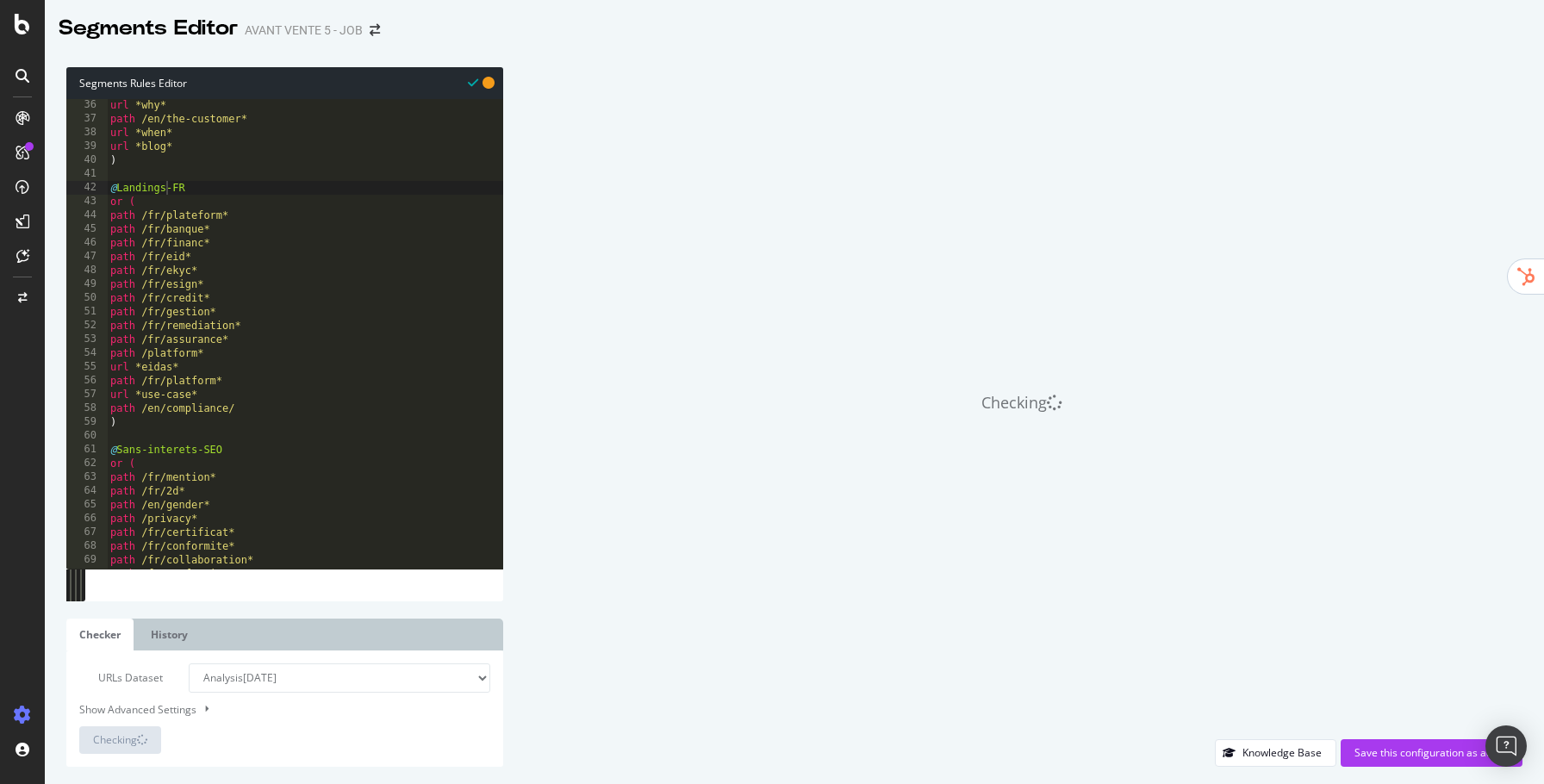
click at [199, 708] on button at bounding box center [205, 708] width 17 height 19
select select "5000"
select select "100"
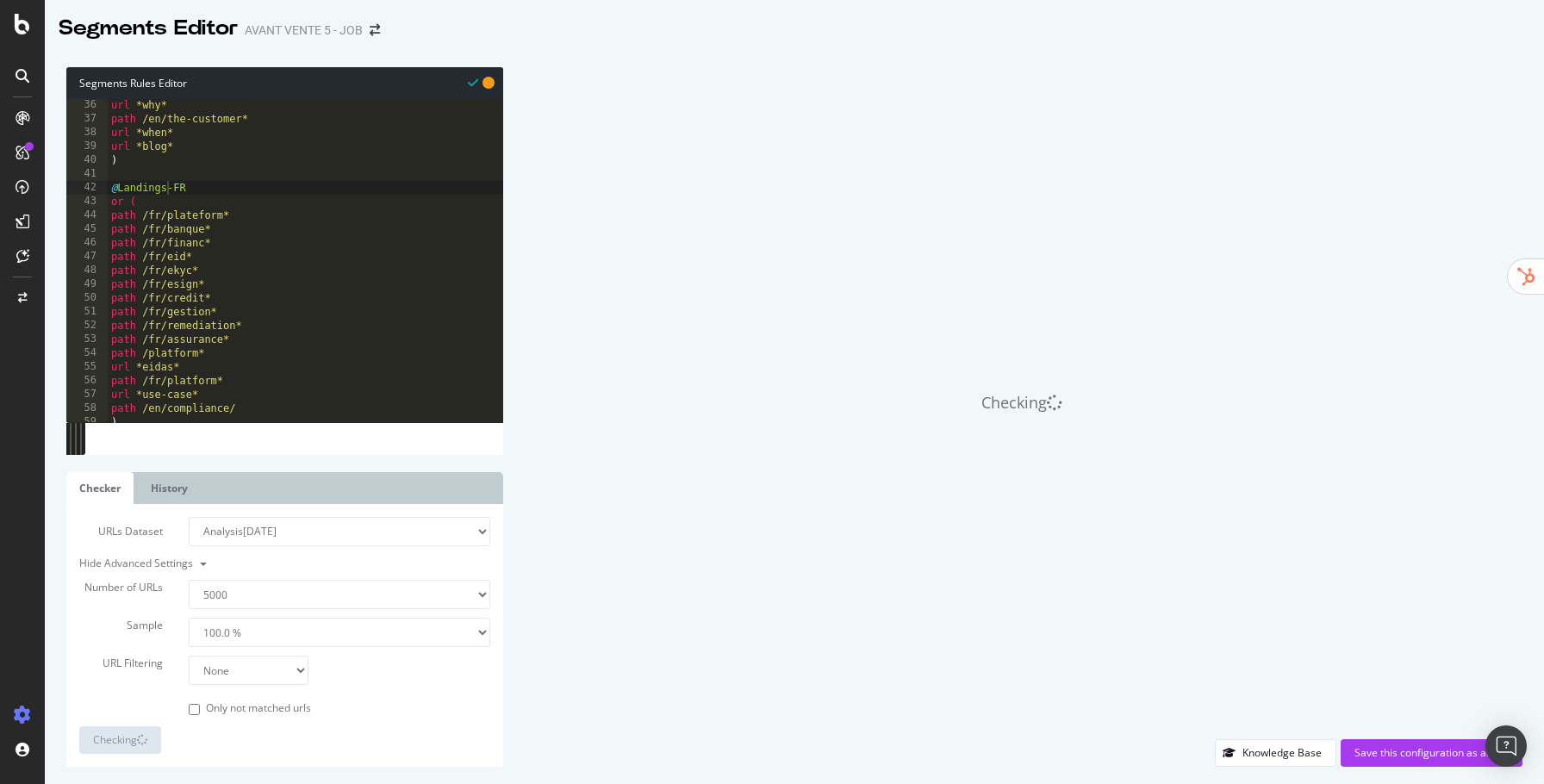
click at [327, 597] on select "100 500 1000 5000" at bounding box center [338, 595] width 301 height 29
click at [188, 580] on select "100 500 1000 5000" at bounding box center [338, 595] width 301 height 29
click at [275, 675] on select "None Equal to Not equal to Starts with Doesn't start with Ends with Doesn't end…" at bounding box center [248, 670] width 120 height 29
click at [188, 655] on select "None Equal to Not equal to Starts with Doesn't start with Ends with Doesn't end…" at bounding box center [248, 670] width 120 height 29
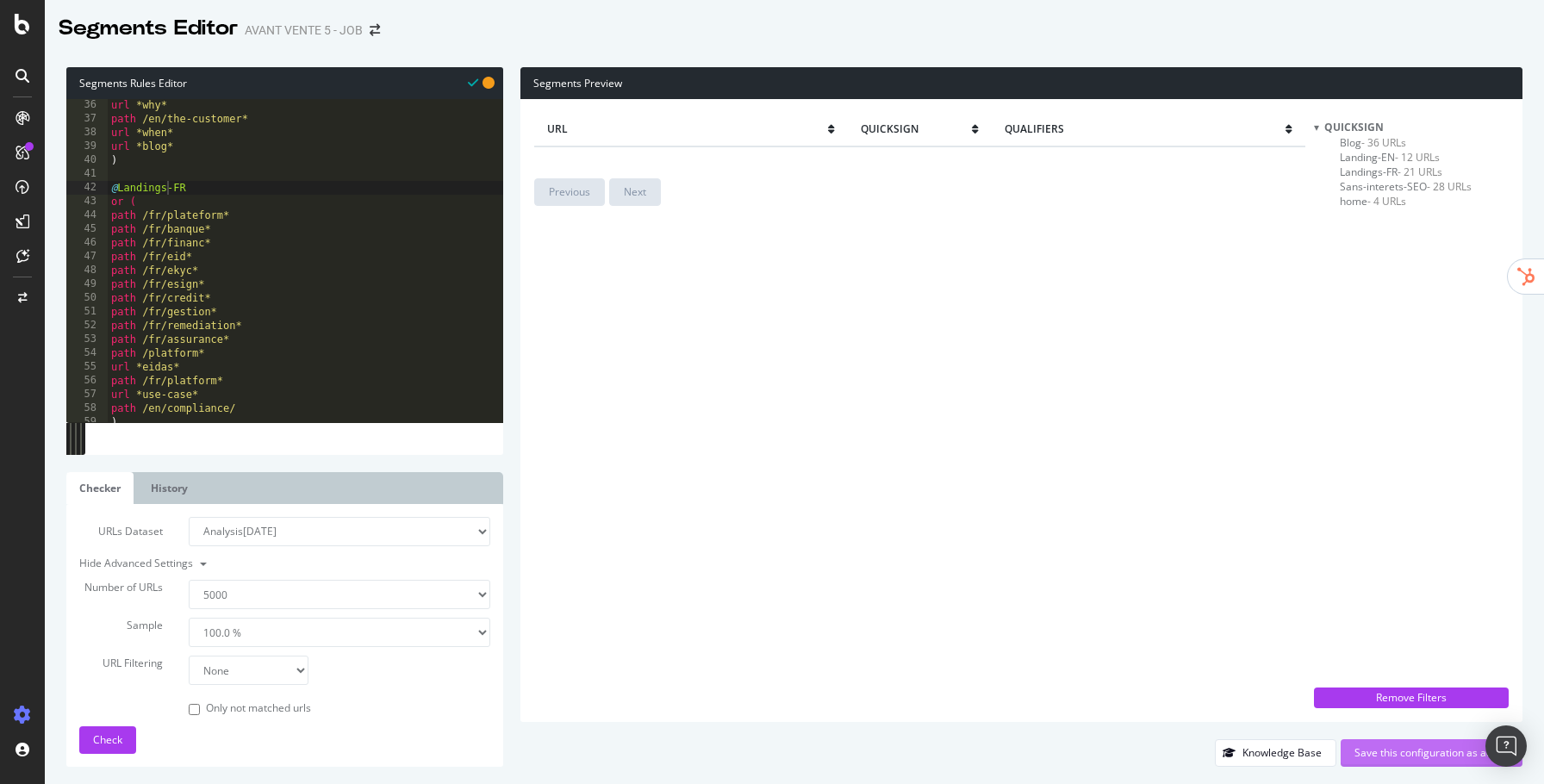
click at [1359, 744] on div "Save this configuration as active" at bounding box center [1432, 753] width 154 height 26
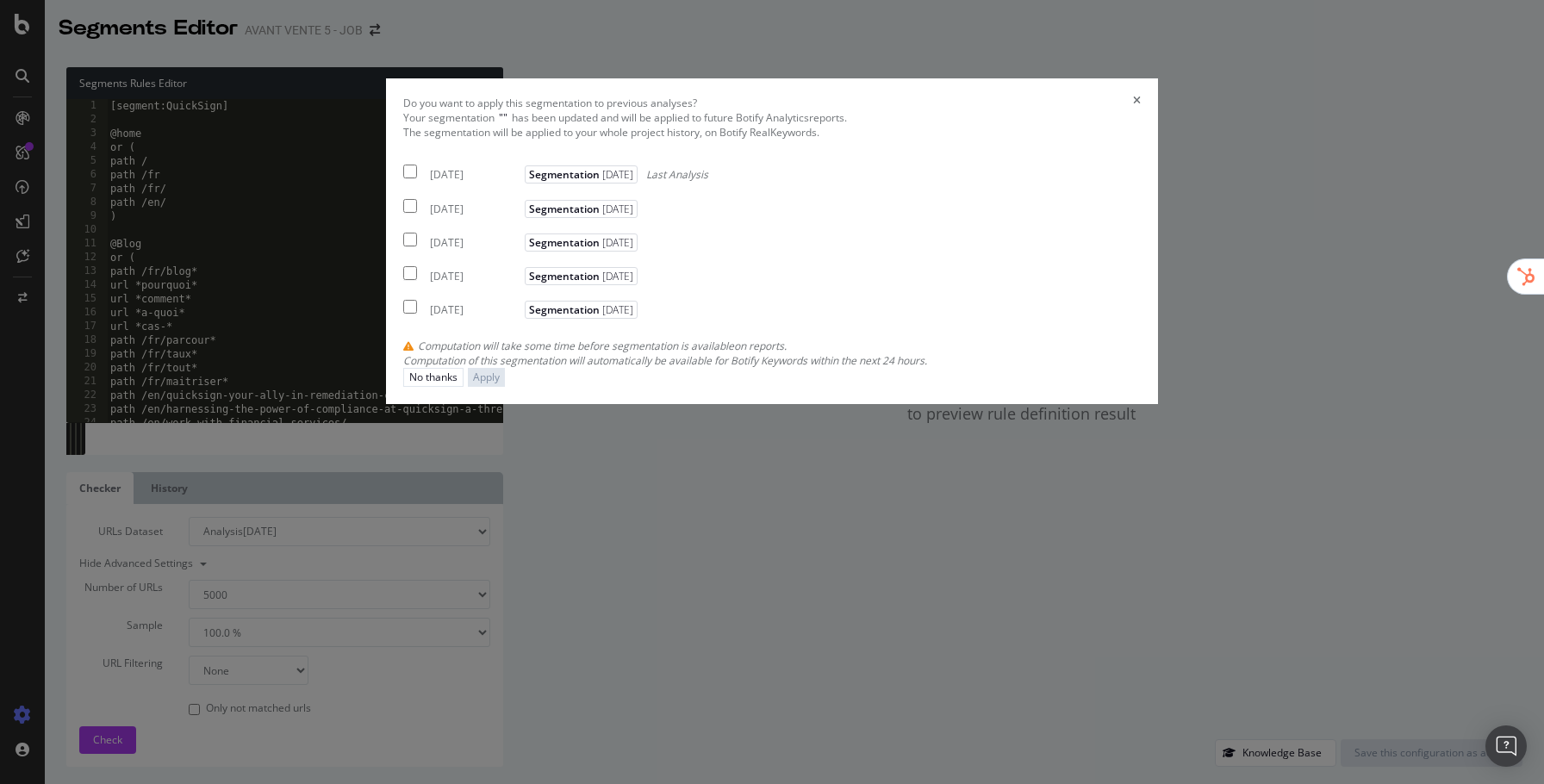
click at [499, 181] on div "[DATE]" at bounding box center [475, 174] width 91 height 15
checkbox input "true"
click at [499, 384] on div "Apply" at bounding box center [486, 376] width 26 height 15
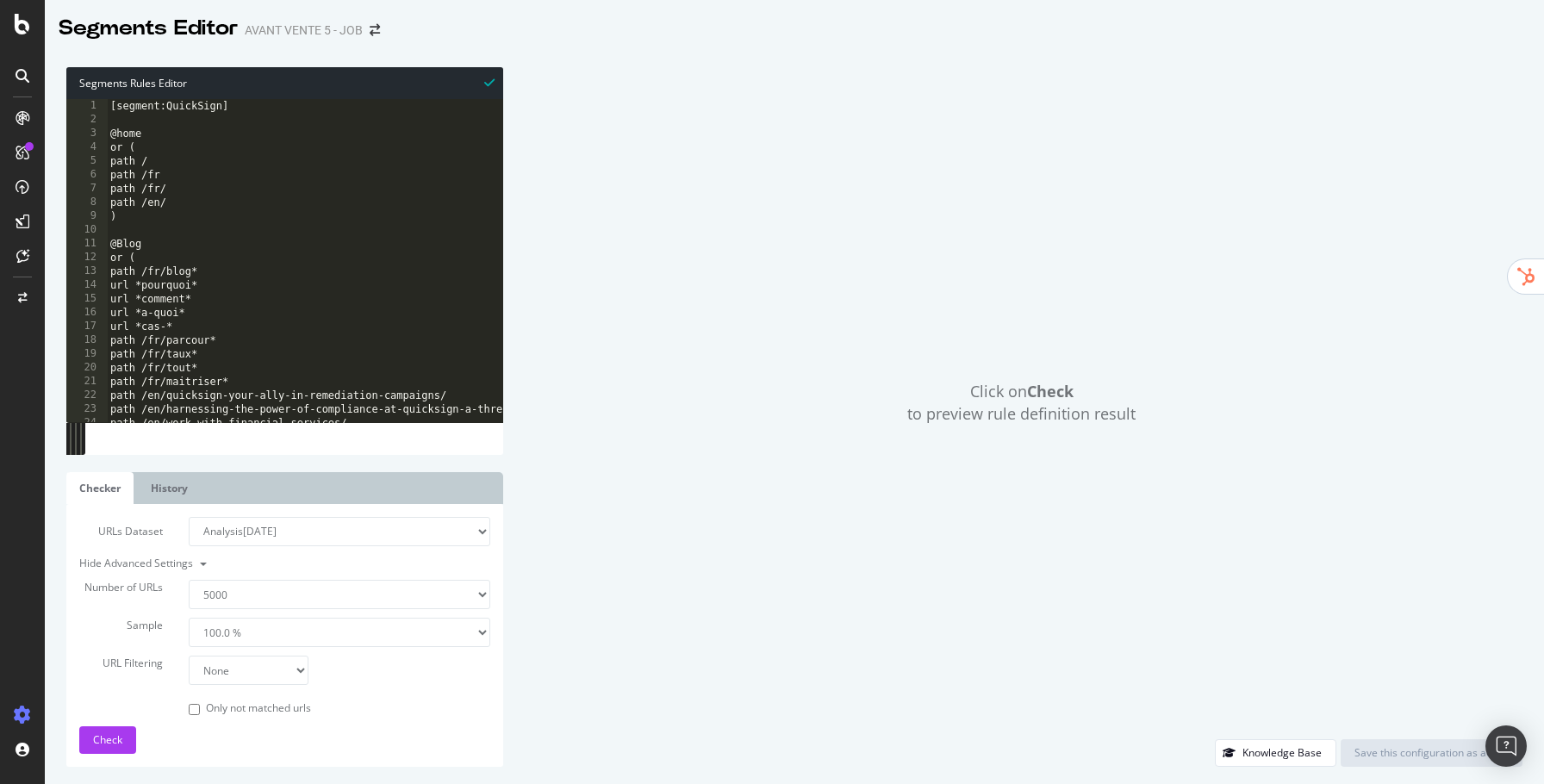
click at [412, 521] on select "Analysis [DATE] Analysis [DATE] Analysis [DATE] Analysis [DATE] Analysis [DATE]…" at bounding box center [338, 531] width 301 height 29
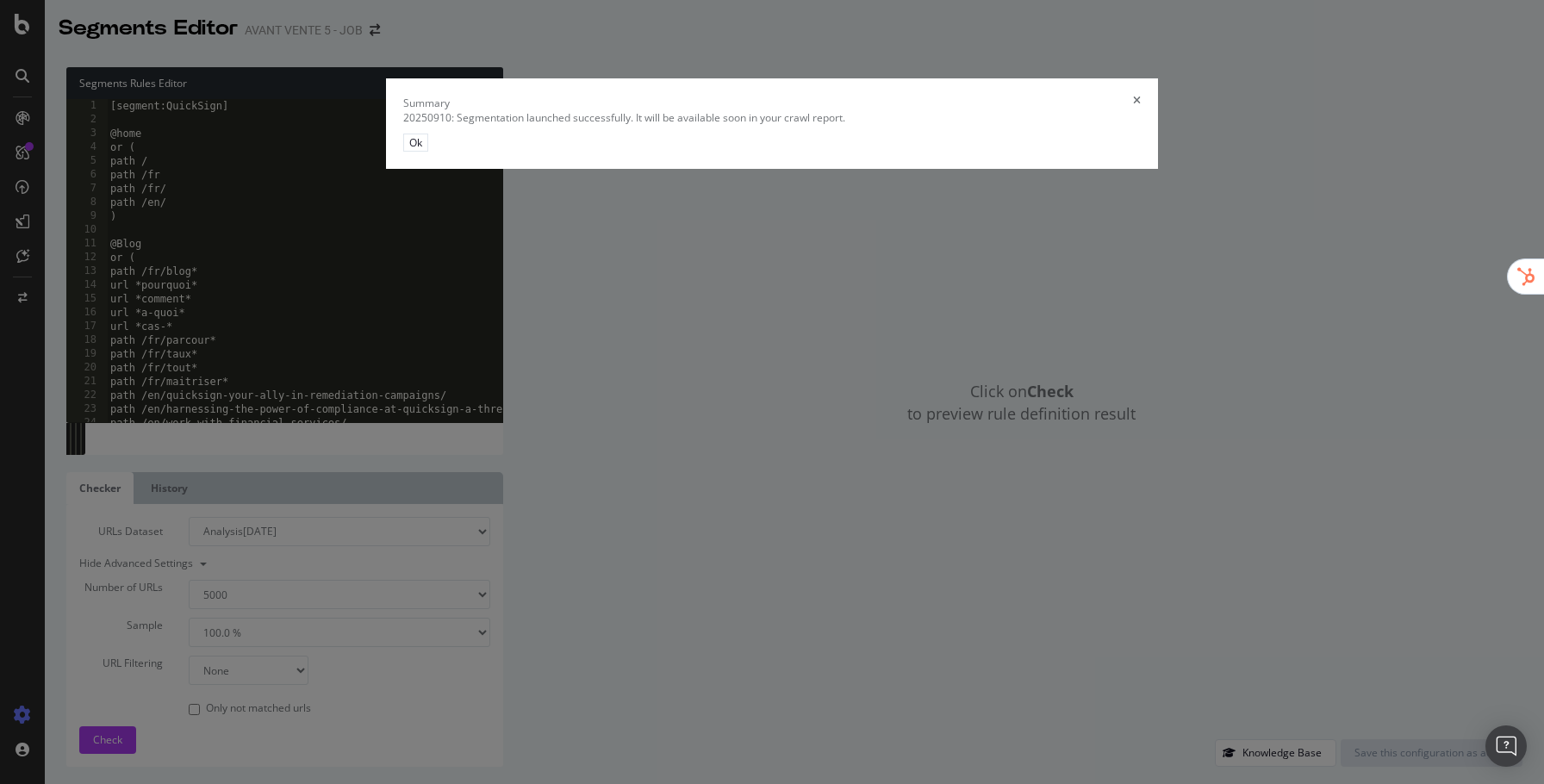
click at [360, 506] on div "Summary 20250910: Segmentation launched successfully. It will be available soon…" at bounding box center [772, 392] width 1544 height 784
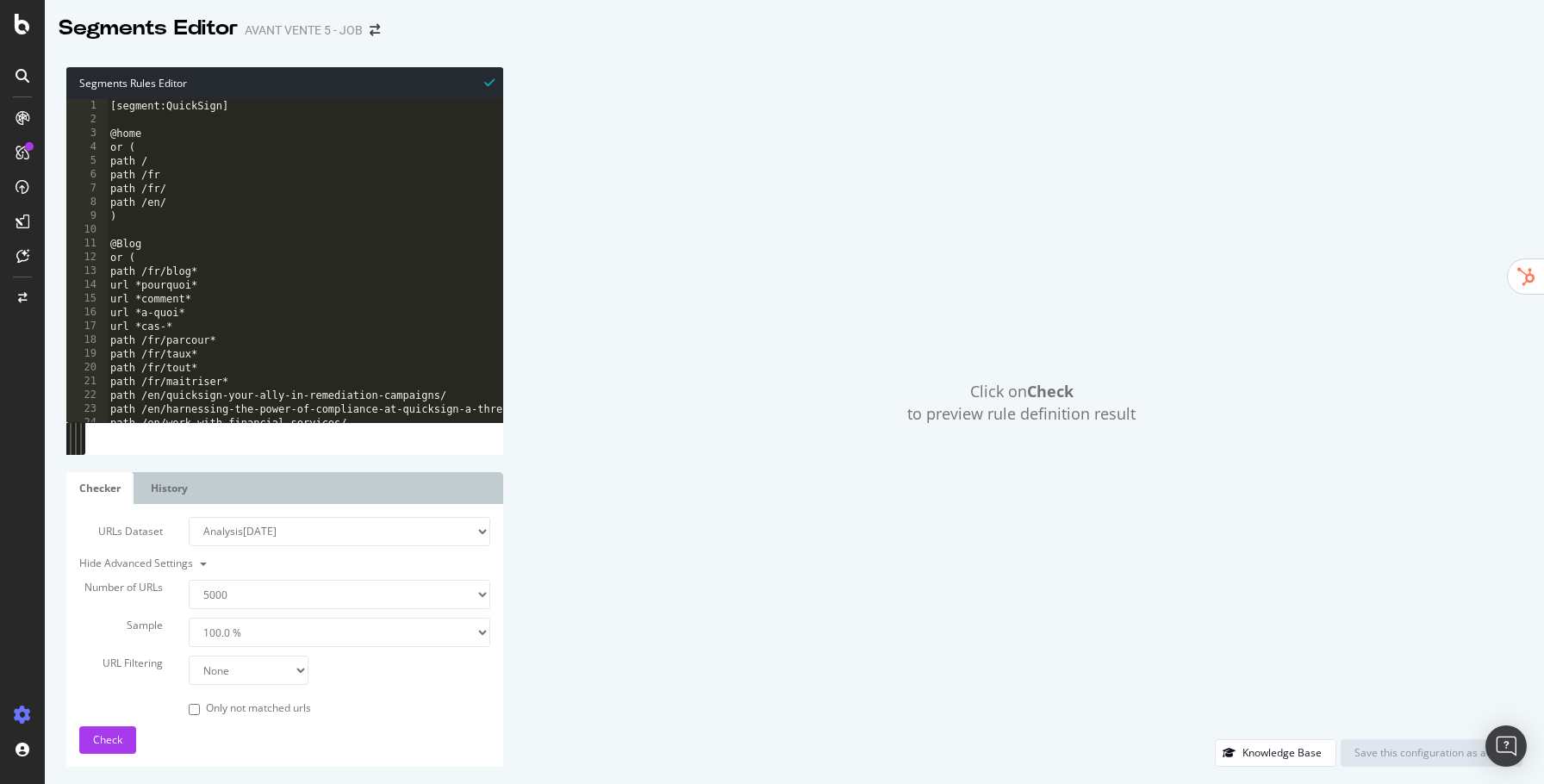
click at [275, 492] on ul "Checker History" at bounding box center [285, 488] width 437 height 32
click at [190, 489] on link "History" at bounding box center [169, 488] width 62 height 32
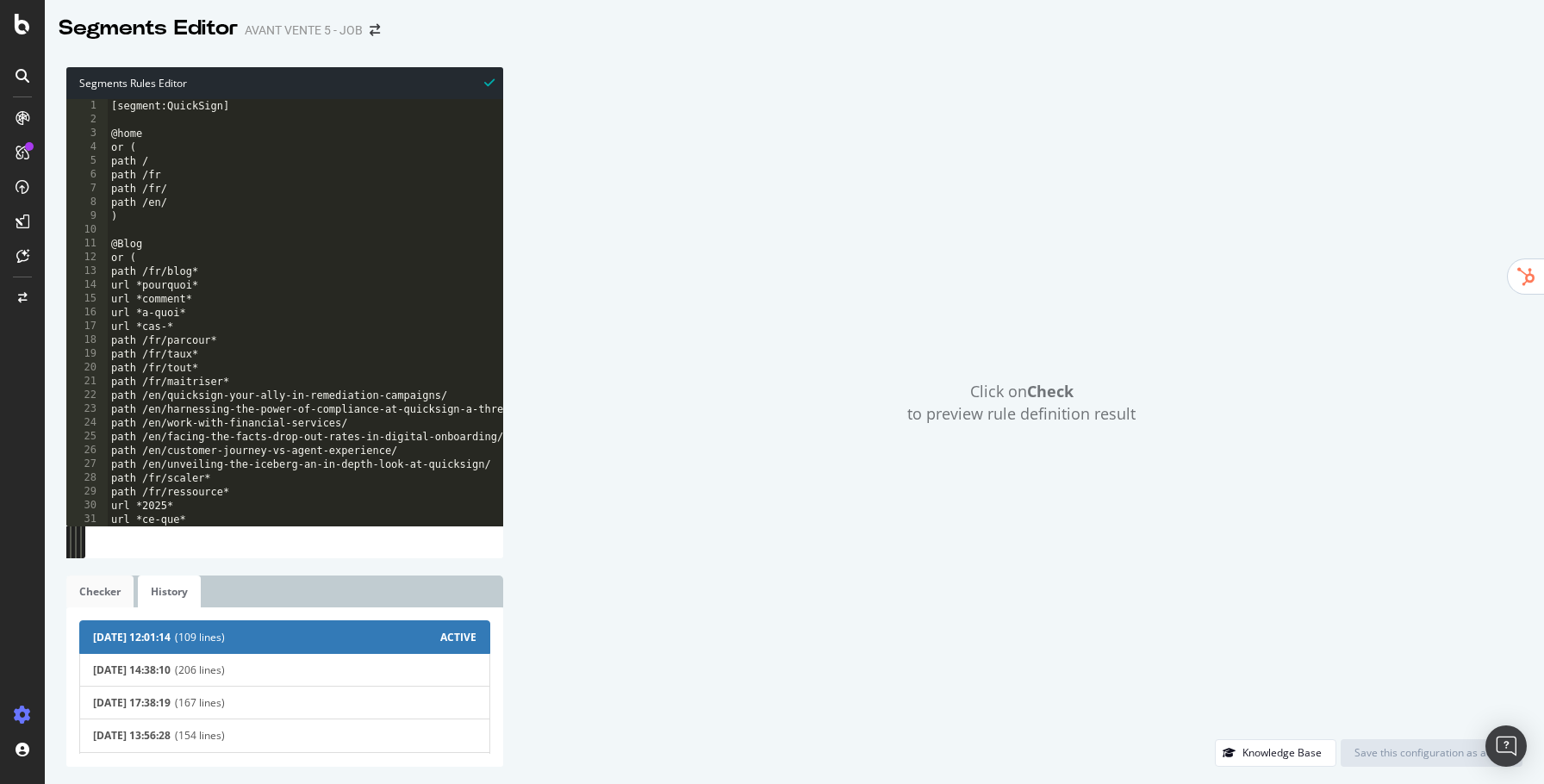
click at [114, 591] on link "Checker" at bounding box center [99, 591] width 67 height 32
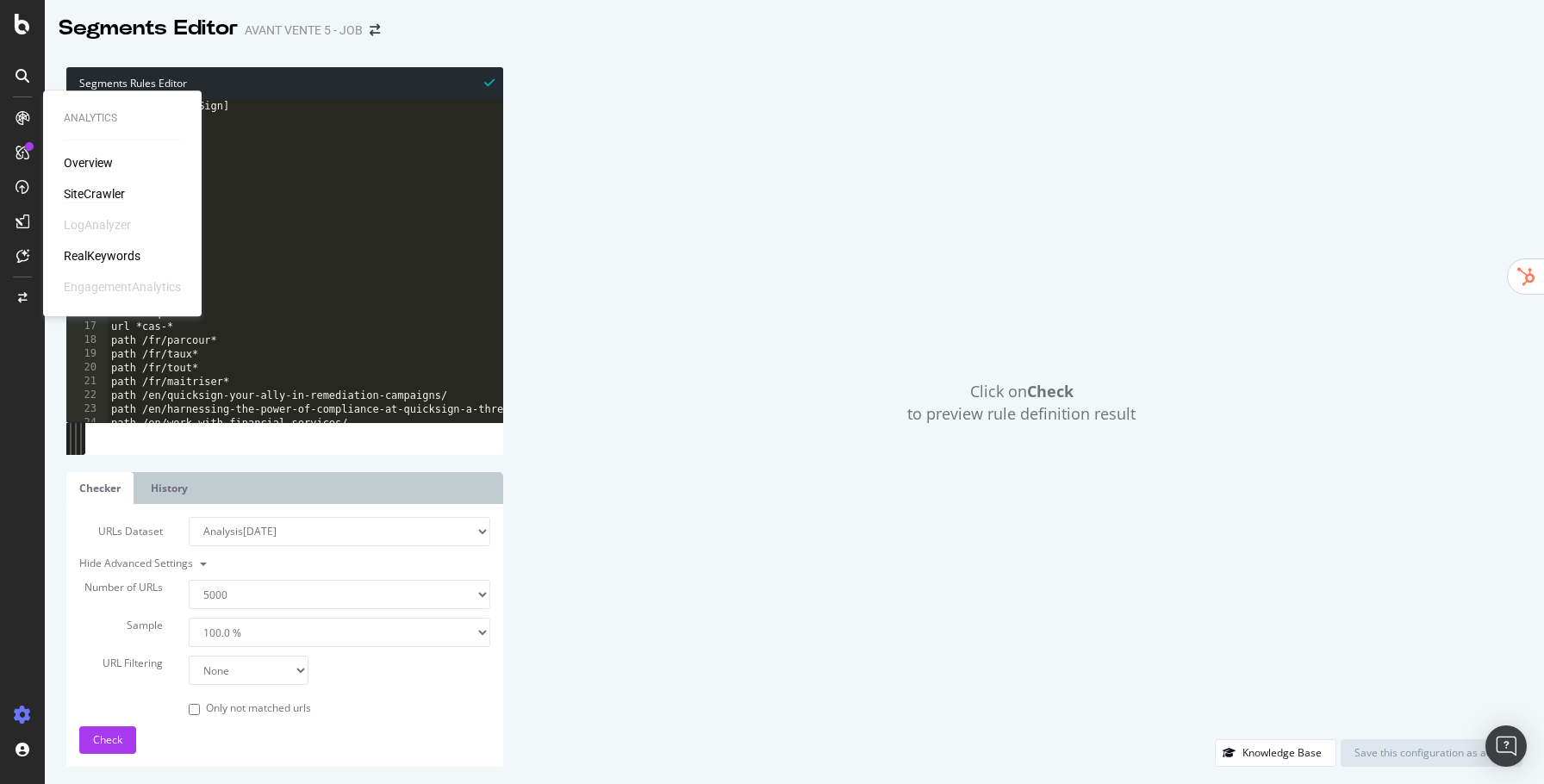
click at [88, 187] on div "SiteCrawler" at bounding box center [94, 194] width 61 height 18
